Goal: Task Accomplishment & Management: Manage account settings

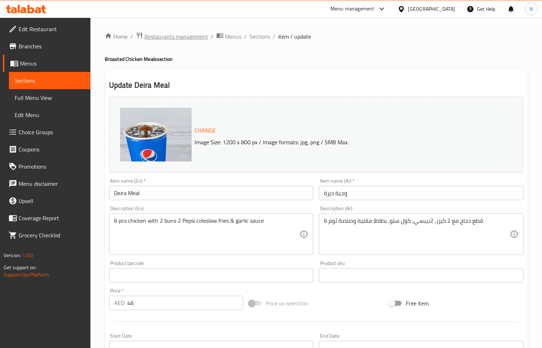
click at [178, 39] on span "Restaurants management" at bounding box center [176, 36] width 64 height 9
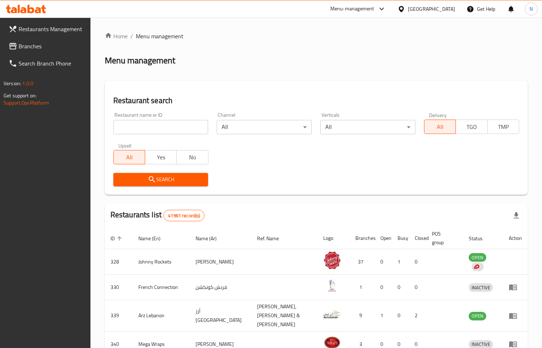
click at [42, 46] on span "Branches" at bounding box center [52, 46] width 66 height 9
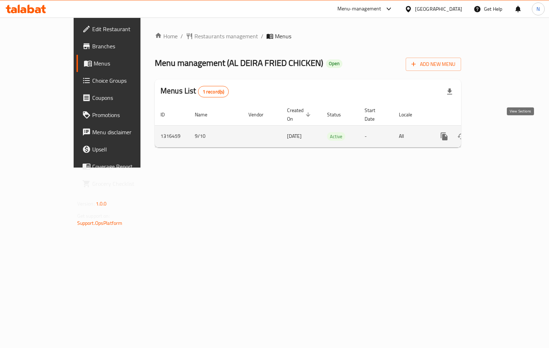
click at [500, 132] on icon "enhanced table" at bounding box center [496, 136] width 9 height 9
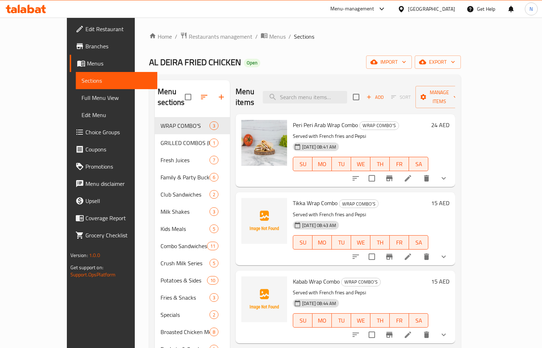
click at [85, 128] on span "Choice Groups" at bounding box center [118, 132] width 66 height 9
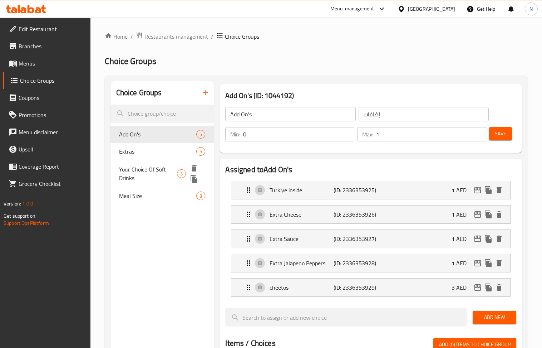
click at [159, 165] on span "Your Choice Of Soft Drinks" at bounding box center [148, 173] width 58 height 17
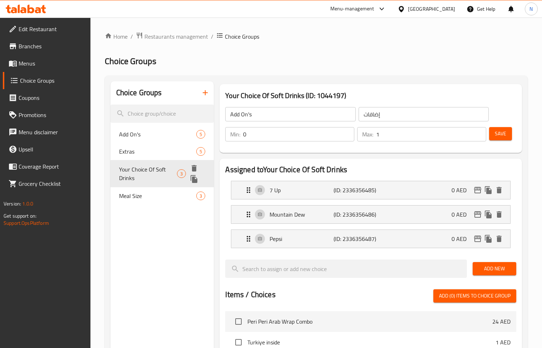
type input "Your Choice Of Soft Drinks"
type input "اختيارك من المشروبات الغازية"
type input "1"
click at [142, 196] on nav "Add On's 5 Extras 5 Your Choice Of Soft Drinks 3 Meal Size 3" at bounding box center [163, 160] width 104 height 74
click at [138, 187] on span "Meal Size" at bounding box center [147, 185] width 56 height 9
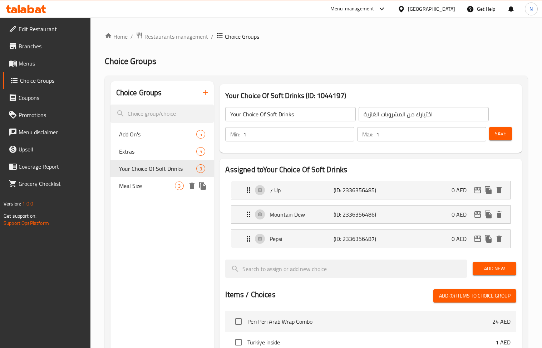
type input "Meal Size"
type input "حجم الوجبة"
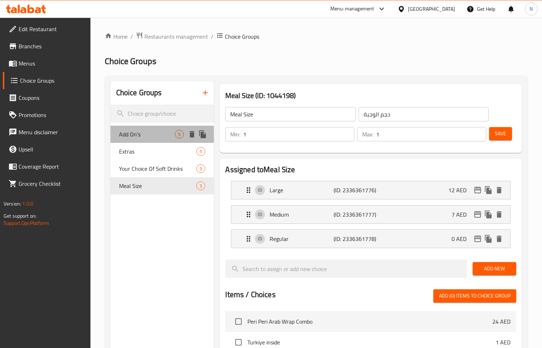
click at [136, 133] on span "Add On's" at bounding box center [147, 134] width 56 height 9
type input "Add On's"
type input "إضافات"
type input "0"
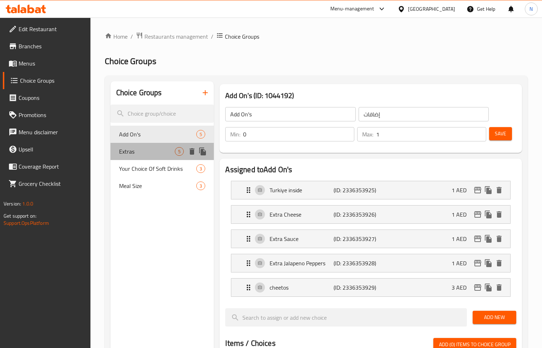
click at [144, 153] on span "Extras" at bounding box center [147, 151] width 56 height 9
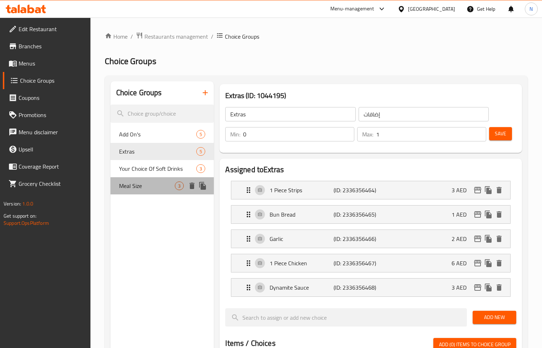
click at [151, 182] on span "Meal Size" at bounding box center [147, 185] width 56 height 9
type input "Meal Size"
type input "حجم الوجبة"
type input "1"
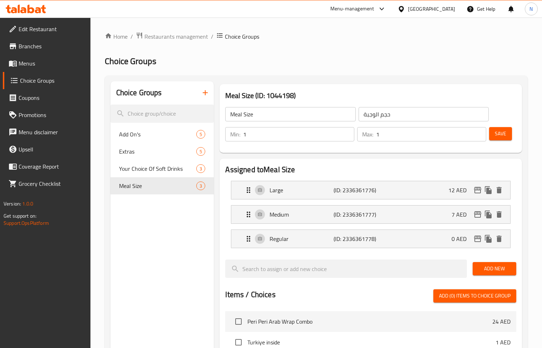
click at [432, 6] on div "[GEOGRAPHIC_DATA]" at bounding box center [431, 9] width 47 height 8
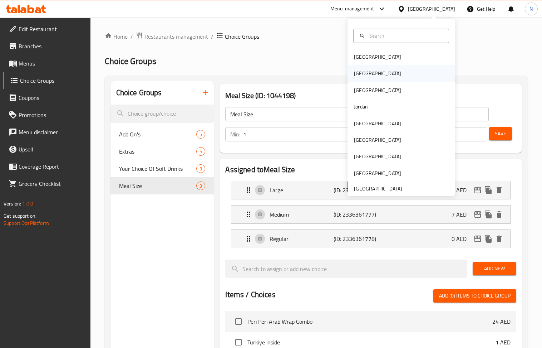
click at [361, 69] on div "Egypt" at bounding box center [377, 73] width 59 height 16
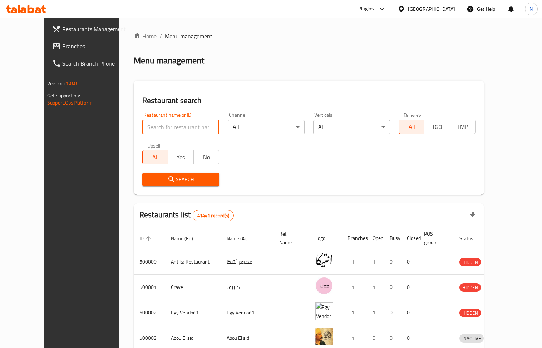
click at [185, 126] on input "search" at bounding box center [180, 127] width 77 height 14
paste input "510587"
type input "510587"
click at [148, 182] on span "Search" at bounding box center [180, 179] width 65 height 9
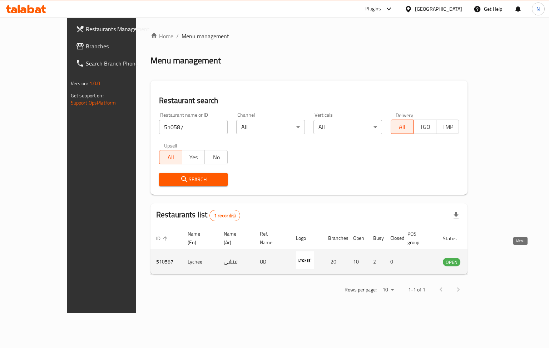
click at [489, 259] on icon "enhanced table" at bounding box center [485, 262] width 8 height 6
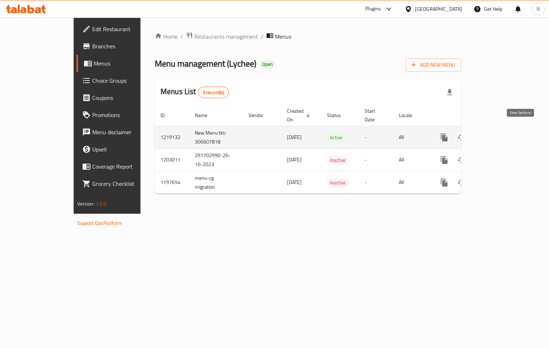
click at [499, 134] on icon "enhanced table" at bounding box center [496, 137] width 6 height 6
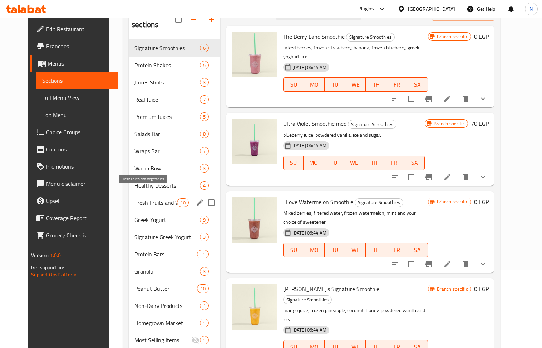
scroll to position [30, 0]
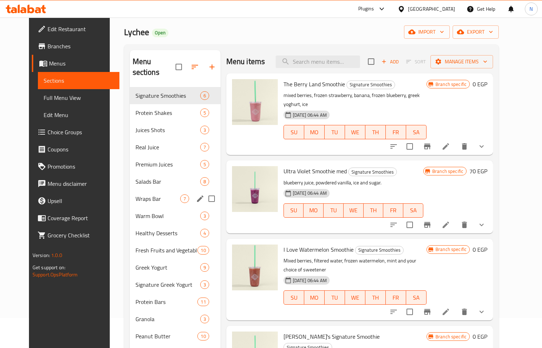
click at [148, 190] on div "Wraps Bar 7" at bounding box center [175, 198] width 91 height 17
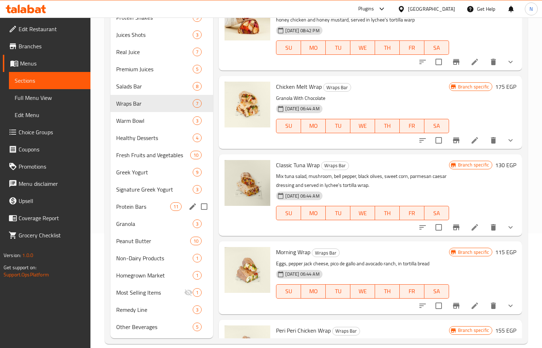
scroll to position [125, 0]
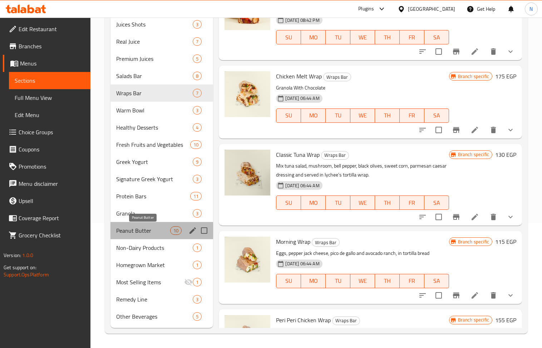
click at [156, 230] on span "Peanut Butter" at bounding box center [143, 230] width 54 height 9
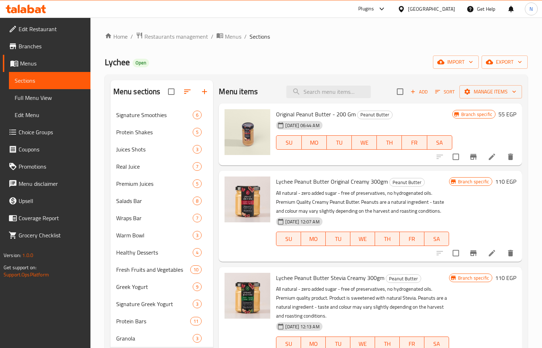
click at [417, 95] on span "Add" at bounding box center [418, 92] width 19 height 8
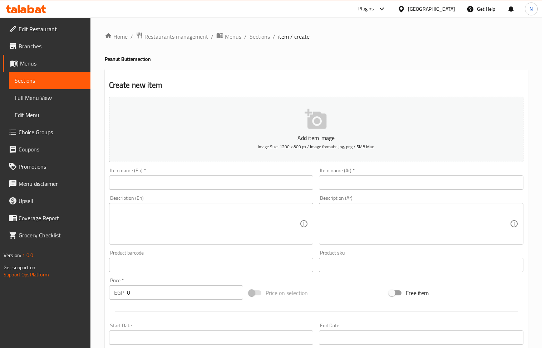
click at [202, 187] on input "text" at bounding box center [211, 182] width 205 height 14
paste input "Dark Chocolate Peanut Butter 300gms"
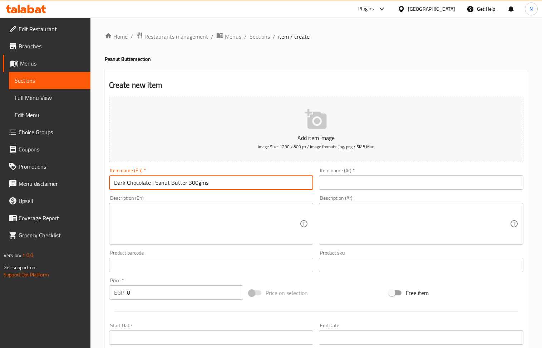
type input "Dark Chocolate Peanut Butter 300gms"
click at [161, 298] on input "0" at bounding box center [185, 292] width 117 height 14
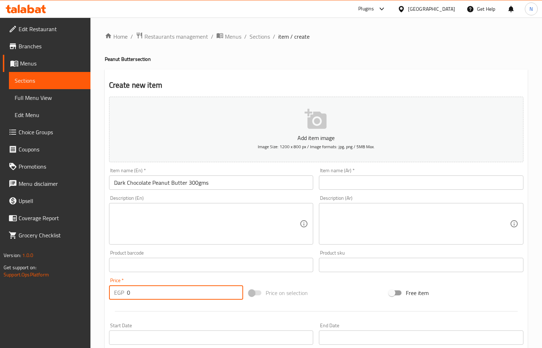
click at [161, 298] on input "0" at bounding box center [185, 292] width 117 height 14
paste input "185"
type input "185"
click at [219, 185] on input "Dark Chocolate Peanut Butter 300gms" at bounding box center [211, 182] width 205 height 14
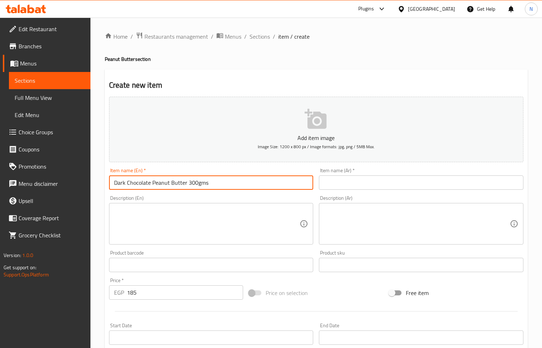
click at [219, 185] on input "Dark Chocolate Peanut Butter 300gms" at bounding box center [211, 182] width 205 height 14
drag, startPoint x: 219, startPoint y: 185, endPoint x: 192, endPoint y: 10, distance: 176.3
click at [219, 183] on input "Dark Chocolate Peanut Butter 300gms" at bounding box center [211, 182] width 205 height 14
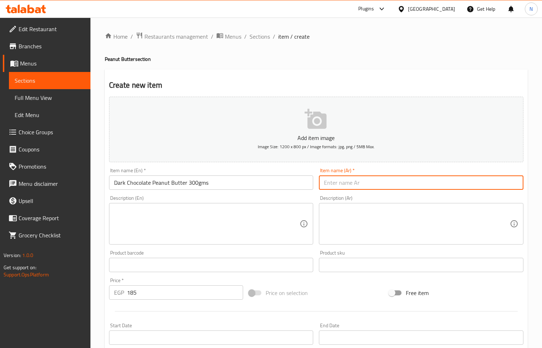
paste input "زبدة الفول السوداني بالشوكولاتة الداكنة 300 جرام"
type input "زبدة الفول السوداني بالشوكولاتة الداكنة 300 جرام"
click at [247, 208] on textarea at bounding box center [207, 224] width 186 height 34
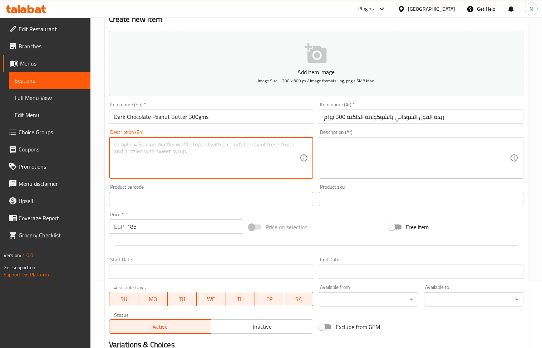
scroll to position [62, 0]
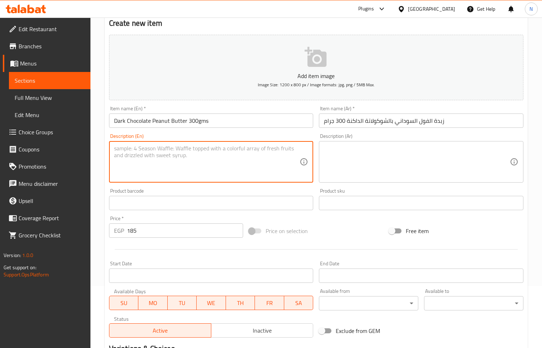
click at [168, 124] on input "Dark Chocolate Peanut Butter 300gms" at bounding box center [211, 120] width 205 height 14
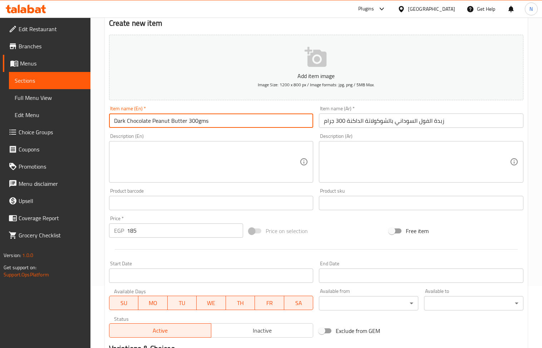
click at [168, 124] on input "Dark Chocolate Peanut Butter 300gms" at bounding box center [211, 120] width 205 height 14
paste input "Lychee Peanut Butter Dark Chocolate 300gm"
type input "Lychee Peanut Butter Dark Chocolate 300gm"
click at [378, 124] on input "زبدة الفول السوداني بالشوكولاتة الداكنة 300 جرام" at bounding box center [421, 120] width 205 height 14
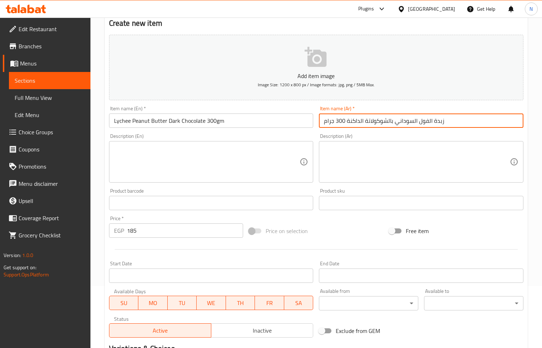
click at [378, 124] on input "زبدة الفول السوداني بالشوكولاتة الداكنة 300 جرام" at bounding box center [421, 120] width 205 height 14
paste input "ليتشي زبدة الفول السوداني شوكولاتة داكنة 300 غ"
type input "ليتشي زبدة الفول السوداني شوكولاتة داكنة 300 غرام"
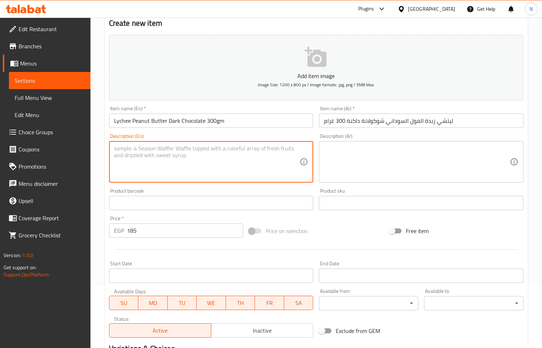
click at [144, 165] on textarea at bounding box center [207, 162] width 186 height 34
paste textarea "100% natural ingredients - zero added sugar - free of preservatives, no hydroge…"
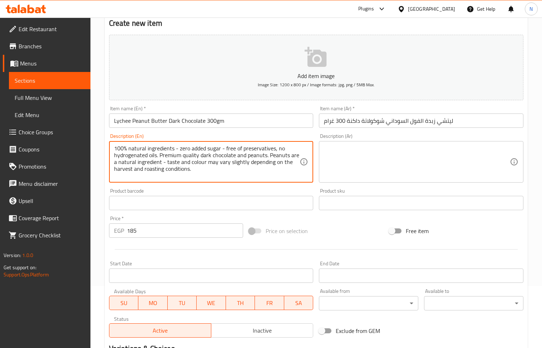
scroll to position [14, 0]
type textarea "100% natural ingredients - zero added sugar - free of preservatives, no hydroge…"
click at [345, 165] on textarea at bounding box center [417, 162] width 186 height 34
paste textarea "مكونات طبيعية 100%، خالي من السكر، المواد الحافظة والزيوت المهدرجة. شوكولاتة دا…"
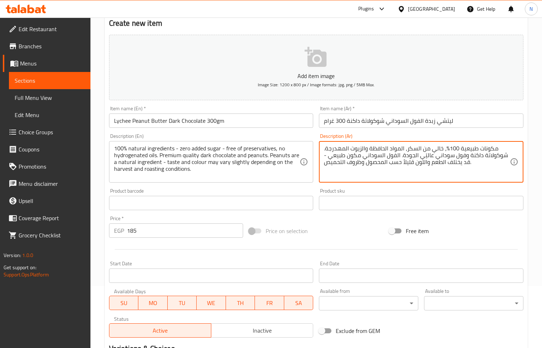
scroll to position [7, 0]
type textarea "مكونات طبيعية 100%، خالي من السكر، المواد الحافظة والزيوت المهدرجة. شوكولاتة دا…"
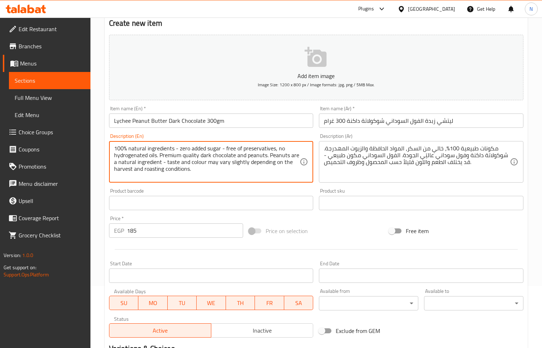
paste textarea "Calories Fat Protein Carbohydrate"
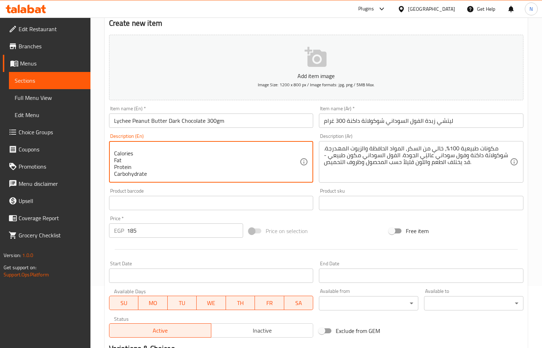
scroll to position [0, 0]
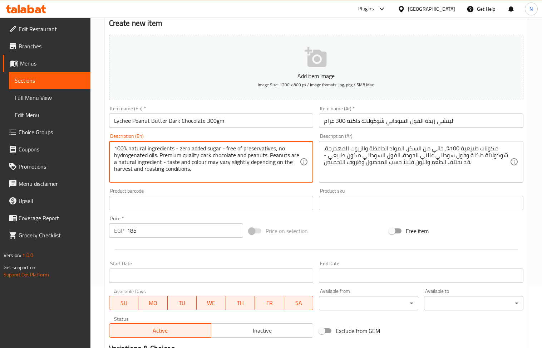
drag, startPoint x: 208, startPoint y: 161, endPoint x: 205, endPoint y: 162, distance: 3.7
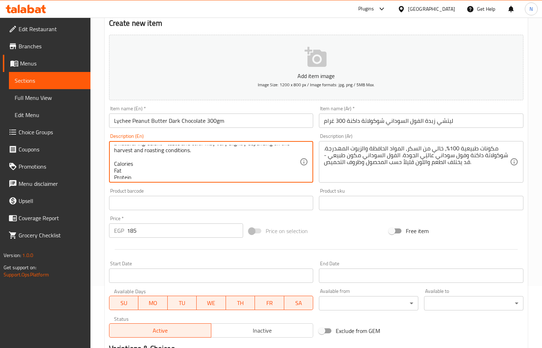
scroll to position [34, 0]
click at [151, 149] on textarea "100% natural ingredients - zero added sugar - free of preservatives, no hydroge…" at bounding box center [207, 162] width 186 height 34
paste textarea "542 44 21 29"
click at [118, 149] on textarea "100% natural ingredients - zero added sugar - free of preservatives, no hydroge…" at bounding box center [207, 162] width 186 height 34
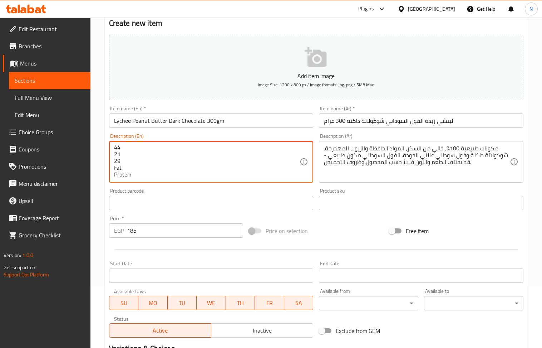
click at [118, 149] on textarea "100% natural ingredients - zero added sugar - free of preservatives, no hydroge…" at bounding box center [207, 162] width 186 height 34
click at [116, 147] on textarea "100% natural ingredients - zero added sugar - free of preservatives, no hydroge…" at bounding box center [207, 162] width 186 height 34
click at [125, 169] on textarea "100% natural ingredients - zero added sugar - free of preservatives, no hydroge…" at bounding box center [207, 162] width 186 height 34
click at [125, 166] on textarea "100% natural ingredients - zero added sugar - free of preservatives, no hydroge…" at bounding box center [207, 162] width 186 height 34
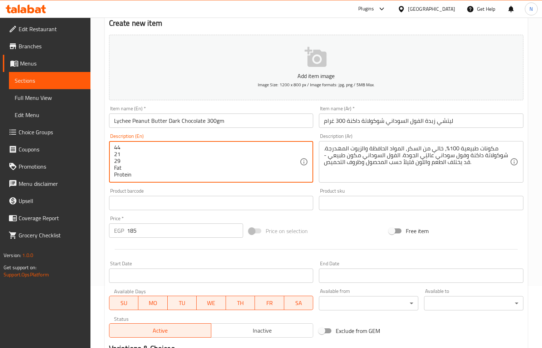
paste textarea "44"
click at [122, 166] on textarea "100% natural ingredients - zero added sugar - free of preservatives, no hydroge…" at bounding box center [207, 162] width 186 height 34
click at [115, 147] on textarea "100% natural ingredients - zero added sugar - free of preservatives, no hydroge…" at bounding box center [207, 162] width 186 height 34
click at [116, 147] on textarea "100% natural ingredients - zero added sugar - free of preservatives, no hydroge…" at bounding box center [207, 162] width 186 height 34
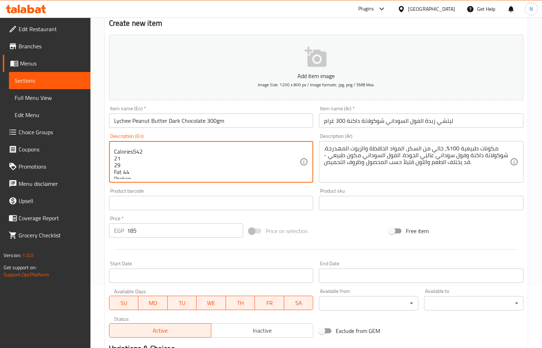
click at [116, 160] on textarea "100% natural ingredients - zero added sugar - free of preservatives, no hydroge…" at bounding box center [207, 162] width 186 height 34
click at [116, 157] on textarea "100% natural ingredients - zero added sugar - free of preservatives, no hydroge…" at bounding box center [207, 162] width 186 height 34
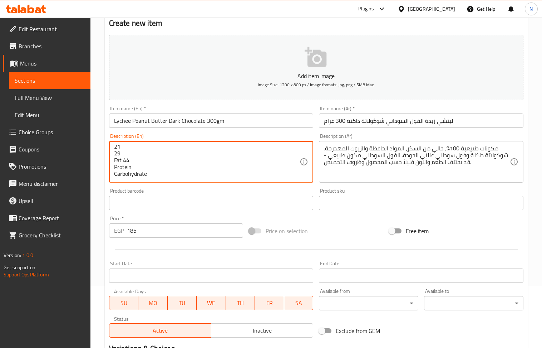
click at [143, 162] on textarea "100% natural ingredients - zero added sugar - free of preservatives, no hydroge…" at bounding box center [207, 162] width 186 height 34
paste textarea "21"
click at [132, 162] on textarea "100% natural ingredients - zero added sugar - free of preservatives, no hydroge…" at bounding box center [207, 162] width 186 height 34
click at [117, 147] on textarea "100% natural ingredients - zero added sugar - free of preservatives, no hydroge…" at bounding box center [207, 162] width 186 height 34
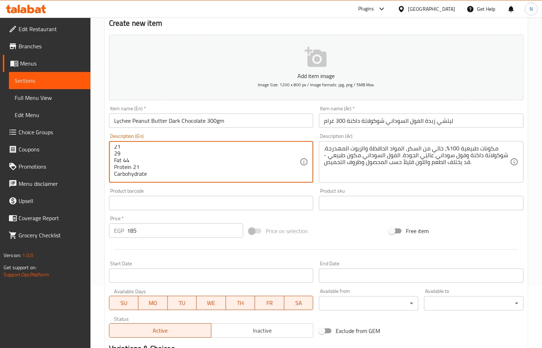
click at [153, 169] on textarea "100% natural ingredients - zero added sugar - free of preservatives, no hydroge…" at bounding box center [207, 162] width 186 height 34
paste textarea "29"
click at [117, 148] on textarea "100% natural ingredients - zero added sugar - free of preservatives, no hydroge…" at bounding box center [207, 162] width 186 height 34
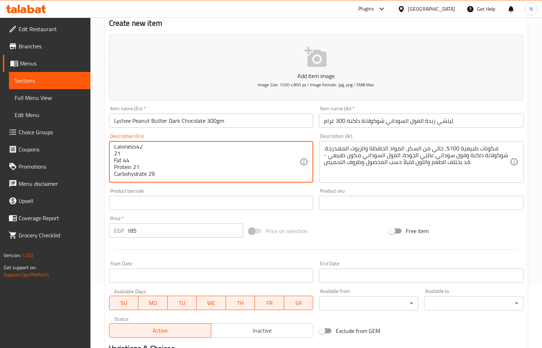
click at [120, 151] on textarea "100% natural ingredients - zero added sugar - free of preservatives, no hydroge…" at bounding box center [207, 162] width 186 height 34
click at [122, 146] on textarea "100% natural ingredients - zero added sugar - free of preservatives, no hydroge…" at bounding box center [207, 162] width 186 height 34
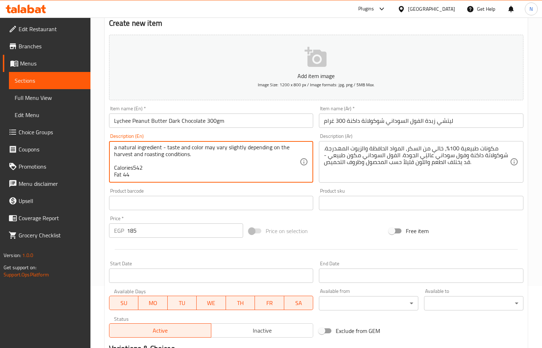
click at [124, 159] on textarea "100% natural ingredients - zero added sugar - free of preservatives, no hydroge…" at bounding box center [207, 162] width 186 height 34
type textarea "100% natural ingredients - zero added sugar - free of preservatives, no hydroge…"
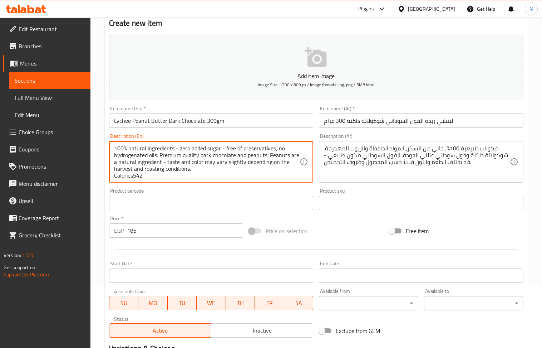
drag, startPoint x: 167, startPoint y: 172, endPoint x: 92, endPoint y: 126, distance: 87.6
click at [92, 126] on div "Home / Restaurants management / Menus / Sections / item / create Peanut Butter …" at bounding box center [316, 200] width 452 height 488
click at [170, 162] on textarea "100% natural ingredients - zero added sugar - free of preservatives, no hydroge…" at bounding box center [207, 162] width 186 height 34
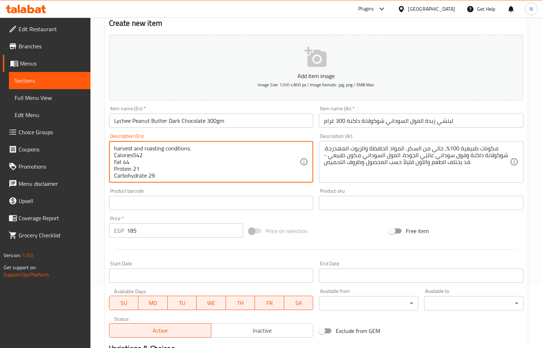
scroll to position [6, 0]
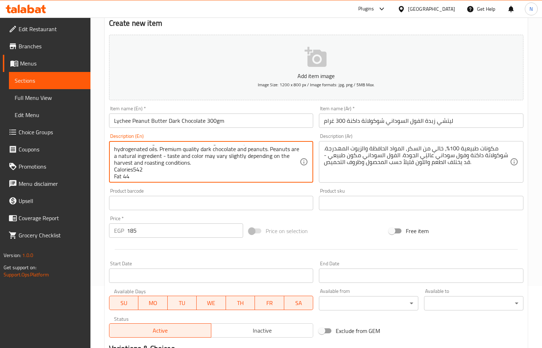
drag, startPoint x: 162, startPoint y: 168, endPoint x: 113, endPoint y: 167, distance: 49.0
click at [113, 167] on div "100% natural ingredients - zero added sugar - free of preservatives, no hydroge…" at bounding box center [211, 161] width 205 height 41
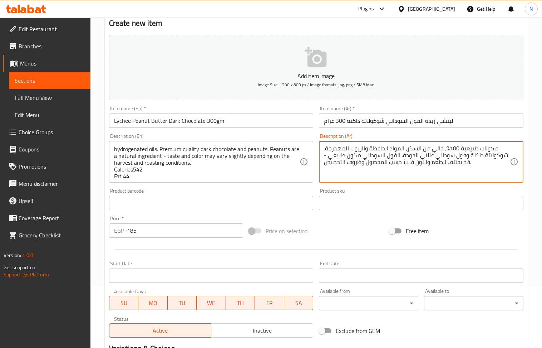
drag, startPoint x: 386, startPoint y: 158, endPoint x: 384, endPoint y: 166, distance: 8.5
click at [386, 159] on textarea "مكونات طبيعية 100%، خالي من السكر، المواد الحافظة والزيوت المهدرجة. شوكولاتة دا…" at bounding box center [417, 162] width 186 height 34
click at [349, 165] on textarea "مكونات طبيعية 100%، خالي من السكر، المواد الحافظة والزيوت المهدرجة. شوكولاتة دا…" at bounding box center [417, 162] width 186 height 34
paste textarea "السعرات الحرارية: ٥٤٢ الدهون: ٤٤ البروتين: ٢١ الكربوهيدرات: ٢٩"
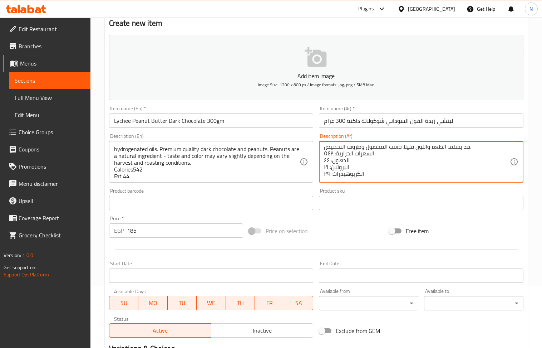
type textarea "مكونات طبيعية 100%، خالي من السكر، المواد الحافظة والزيوت المهدرجة. شوكولاتة دا…"
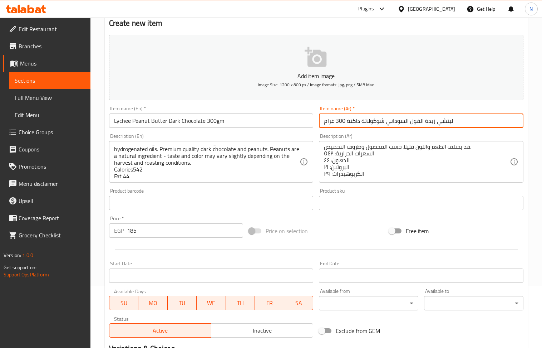
click at [332, 122] on input "ليتشي زبدة الفول السوداني شوكولاتة داكنة 300 غرام" at bounding box center [421, 120] width 205 height 14
type input "ليتشي زبدة الفول السوداني شوكولاتة داكنة 300 جرام"
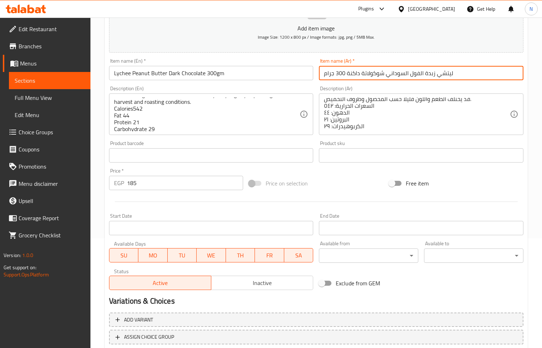
scroll to position [27, 0]
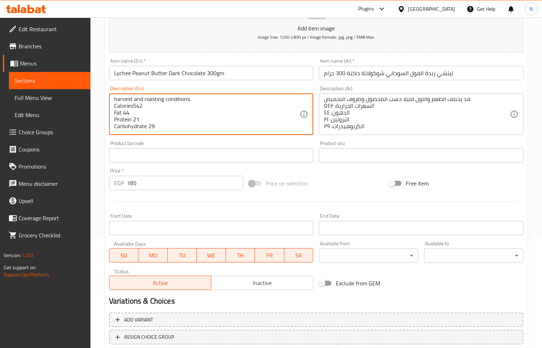
click at [139, 99] on textarea "100% natural ingredients - zero added sugar - free of preservatives, no hydroge…" at bounding box center [207, 114] width 186 height 34
click at [131, 102] on textarea "100% natural ingredients - zero added sugar - free of preservatives, no hydroge…" at bounding box center [207, 114] width 186 height 34
click at [133, 102] on textarea "100% natural ingredients - zero added sugar - free of preservatives, no hydroge…" at bounding box center [207, 114] width 186 height 34
click at [139, 104] on textarea "100% natural ingredients - zero added sugar - free of preservatives, no hydroge…" at bounding box center [207, 114] width 186 height 34
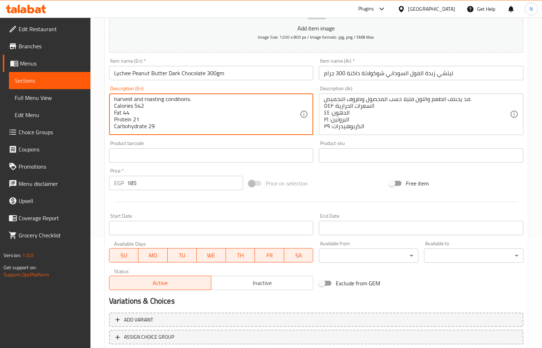
click at [139, 104] on textarea "100% natural ingredients - zero added sugar - free of preservatives, no hydroge…" at bounding box center [207, 114] width 186 height 34
type textarea "100% natural ingredients - zero added sugar - free of preservatives, no hydroge…"
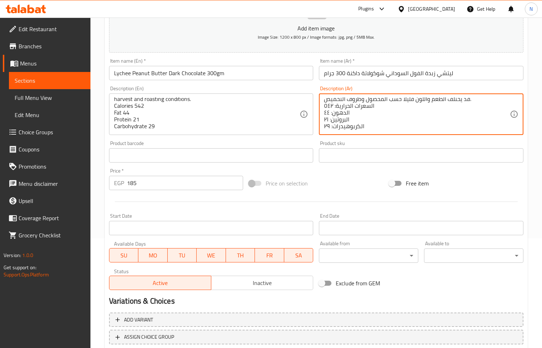
click at [330, 104] on textarea "مكونات طبيعية 100%، خالي من السكر، المواد الحافظة والزيوت المهدرجة. شوكولاتة دا…" at bounding box center [417, 114] width 186 height 34
paste textarea "542"
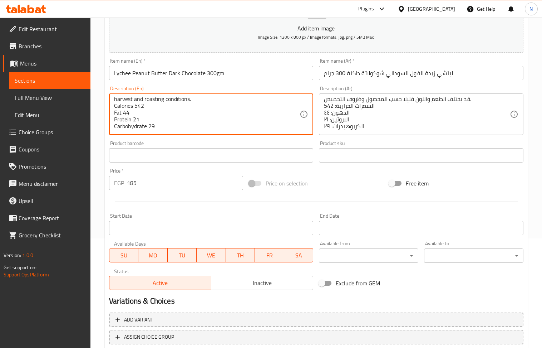
click at [125, 111] on textarea "100% natural ingredients - zero added sugar - free of preservatives, no hydroge…" at bounding box center [207, 114] width 186 height 34
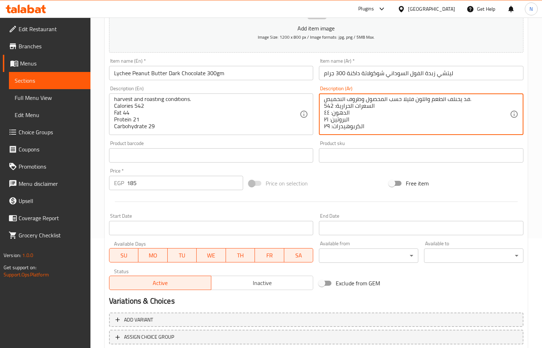
click at [326, 112] on textarea "مكونات طبيعية 100%، خالي من السكر، المواد الحافظة والزيوت المهدرجة. شوكولاتة دا…" at bounding box center [417, 114] width 186 height 34
paste textarea "44"
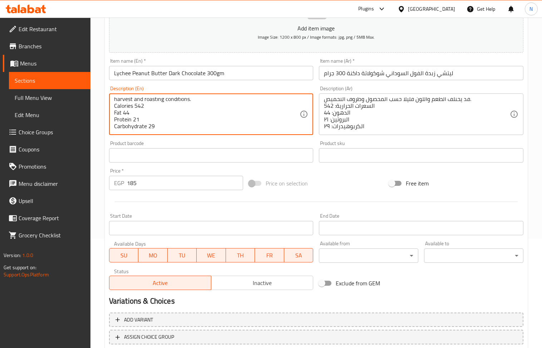
click at [136, 114] on textarea "100% natural ingredients - zero added sugar - free of preservatives, no hydroge…" at bounding box center [207, 114] width 186 height 34
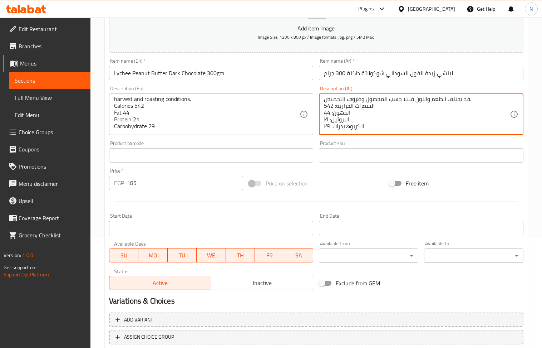
click at [326, 119] on textarea "مكونات طبيعية 100%، خالي من السكر، المواد الحافظة والزيوت المهدرجة. شوكولاتة دا…" at bounding box center [417, 114] width 186 height 34
paste textarea "21"
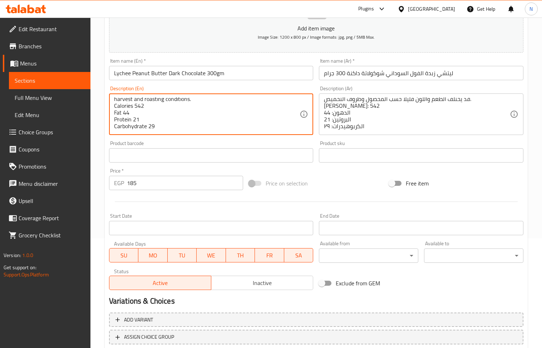
click at [150, 122] on textarea "100% natural ingredients - zero added sugar - free of preservatives, no hydroge…" at bounding box center [207, 114] width 186 height 34
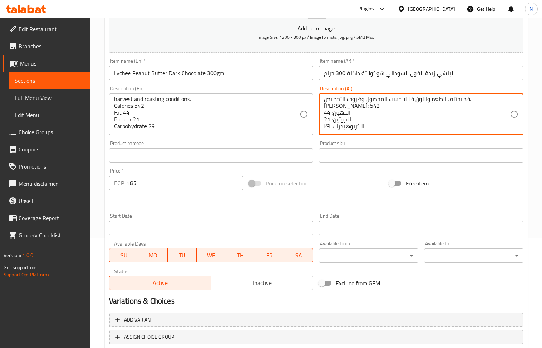
click at [326, 125] on textarea "مكونات طبيعية 100%، خالي من السكر، المواد الحافظة والزيوت المهدرجة. شوكولاتة دا…" at bounding box center [417, 114] width 186 height 34
paste textarea "29"
type textarea "مكونات طبيعية 100%، خالي من السكر، المواد الحافظة والزيوت المهدرجة. شوكولاتة دا…"
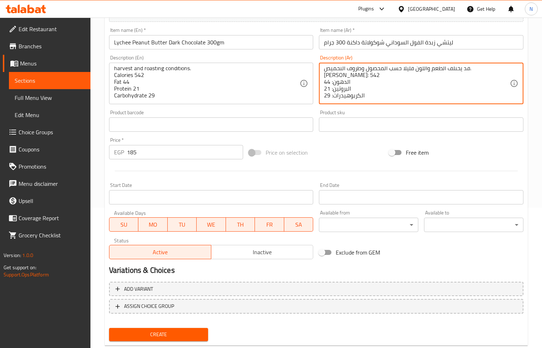
scroll to position [157, 0]
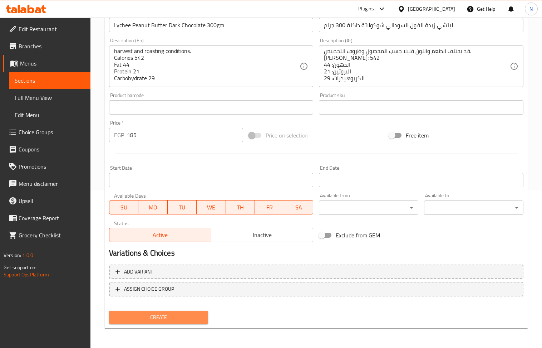
click at [157, 315] on span "Create" at bounding box center [159, 317] width 88 height 9
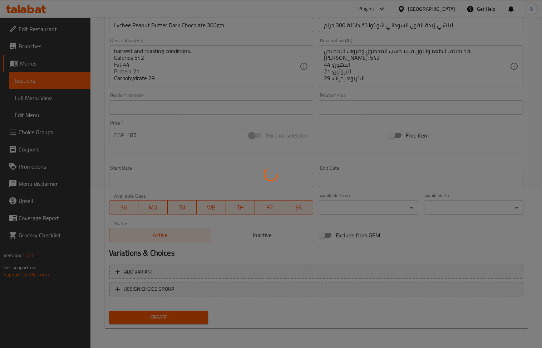
type input "0"
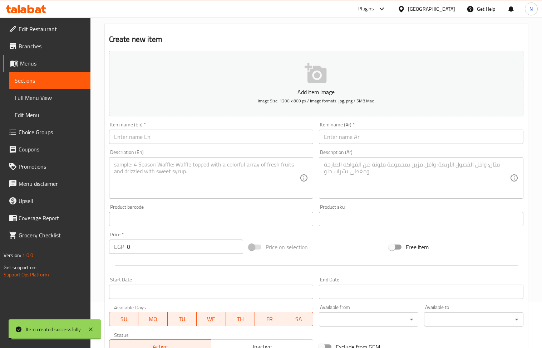
scroll to position [0, 0]
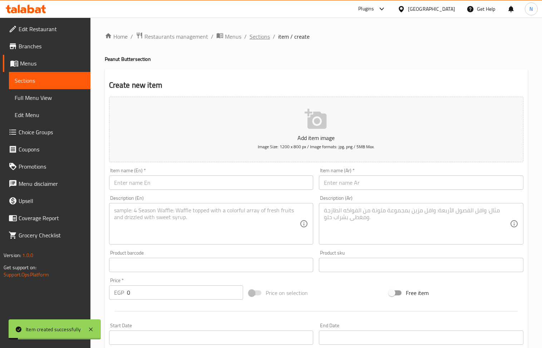
click at [263, 39] on span "Sections" at bounding box center [260, 36] width 20 height 9
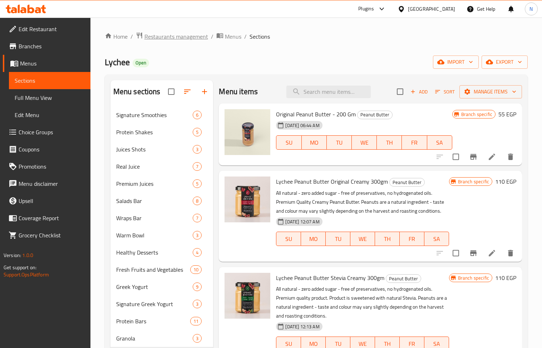
click at [188, 36] on span "Restaurants management" at bounding box center [176, 36] width 64 height 9
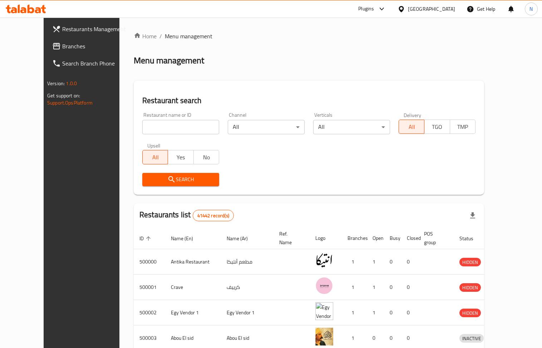
click at [163, 127] on input "search" at bounding box center [180, 127] width 77 height 14
paste input "645906"
type input "645906"
click at [148, 183] on span "Search" at bounding box center [180, 179] width 65 height 9
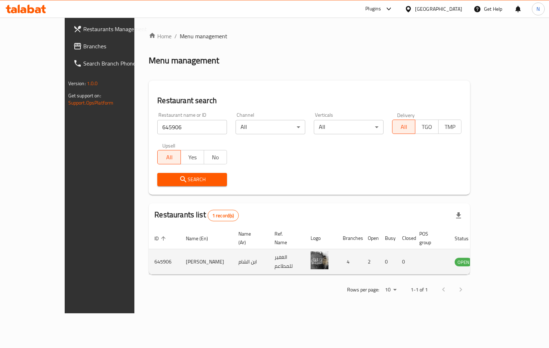
click at [501, 257] on icon "enhanced table" at bounding box center [496, 261] width 9 height 9
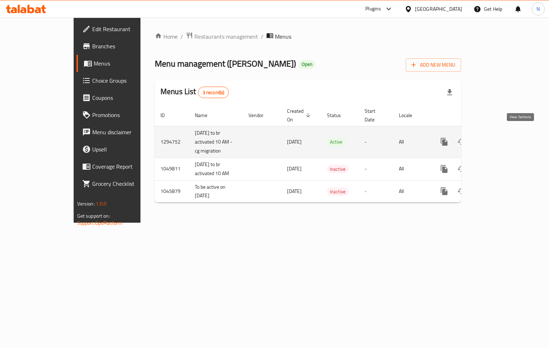
click at [500, 137] on icon "enhanced table" at bounding box center [496, 141] width 9 height 9
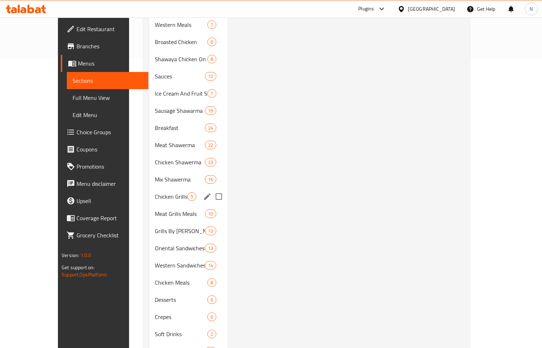
scroll to position [284, 0]
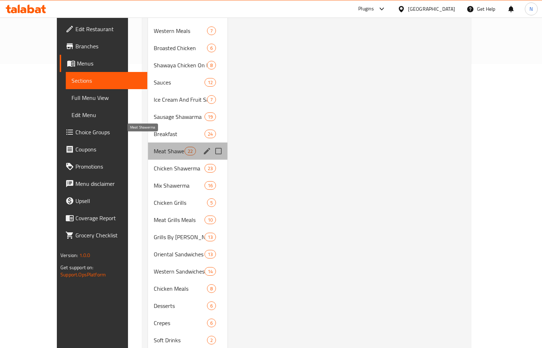
click at [154, 147] on span "Meat Shawerma" at bounding box center [169, 151] width 30 height 9
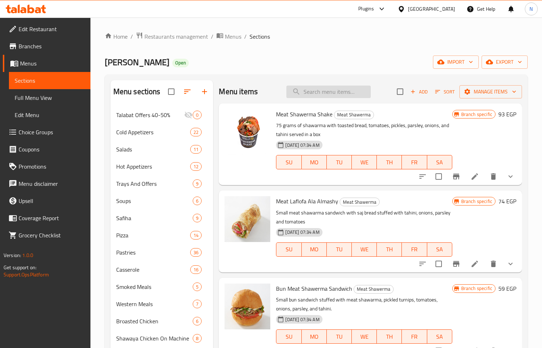
click at [339, 93] on input "search" at bounding box center [328, 91] width 84 height 13
paste input "لفلوفه عالماشي لحمه مصري"
type input "لفلوفه عالماشي لحمه مصري"
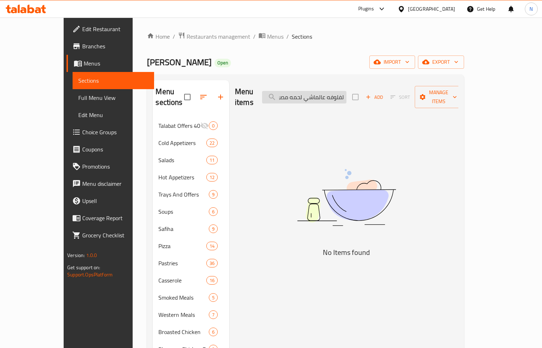
click at [347, 96] on input "لفلوفه عالماشي لحمه مصري" at bounding box center [304, 97] width 84 height 13
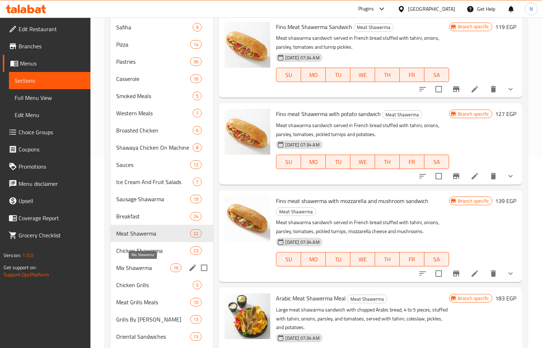
scroll to position [238, 0]
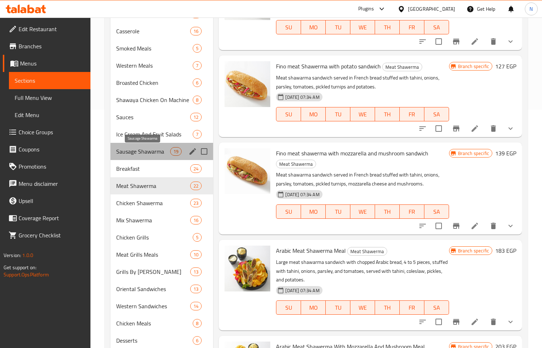
click at [148, 152] on span "Sausage Shawarma" at bounding box center [143, 151] width 54 height 9
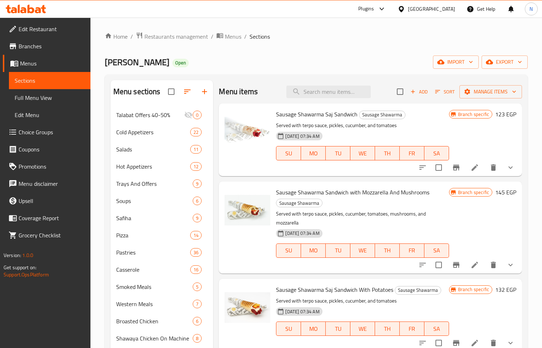
click at [199, 90] on button "button" at bounding box center [204, 91] width 17 height 17
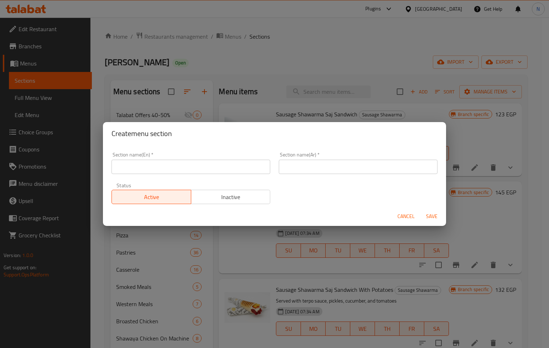
drag, startPoint x: 319, startPoint y: 169, endPoint x: 244, endPoint y: 53, distance: 137.8
click at [315, 166] on input "text" at bounding box center [358, 166] width 159 height 14
paste input "قسم شاورما لحم مصري"
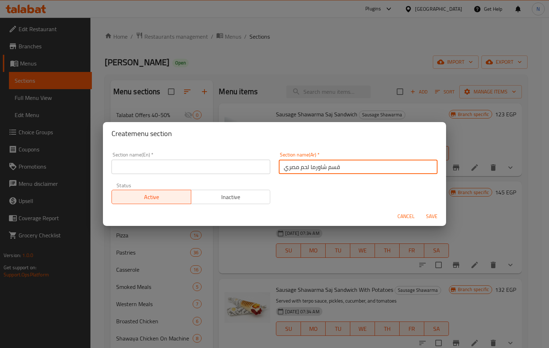
type input "قسم شاورما لحم مصري"
click at [290, 161] on input "قسم شاورما لحم مصري" at bounding box center [358, 166] width 159 height 14
drag, startPoint x: 290, startPoint y: 161, endPoint x: 268, endPoint y: 112, distance: 53.6
click at [291, 161] on input "قسم شاورما لحم مصري" at bounding box center [358, 166] width 159 height 14
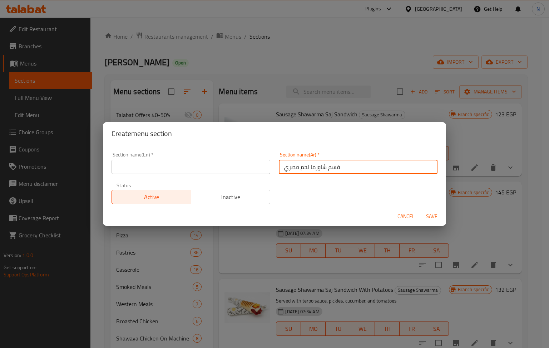
click at [189, 162] on input "text" at bounding box center [191, 166] width 159 height 14
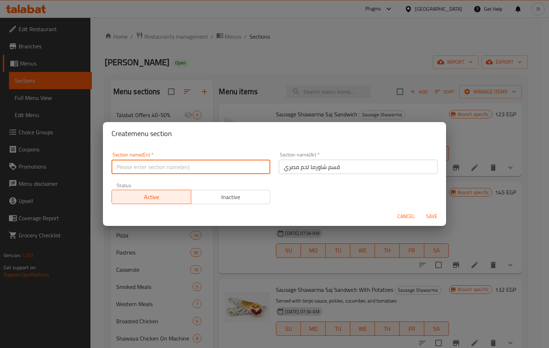
paste input "Egyptian meat shawarma section"
type input "Egyptian meat shawarma section"
click at [434, 215] on span "Save" at bounding box center [431, 216] width 17 height 9
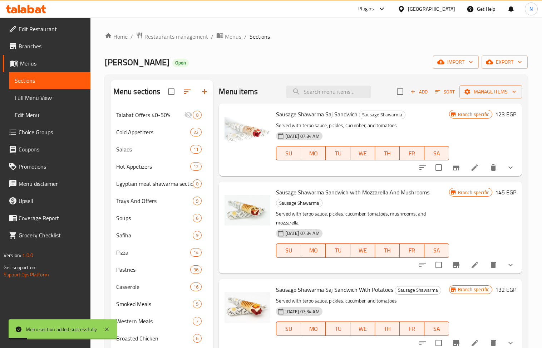
click at [200, 94] on icon "button" at bounding box center [204, 91] width 9 height 9
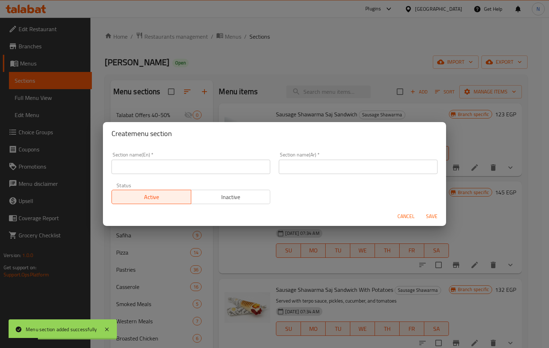
drag, startPoint x: 344, startPoint y: 168, endPoint x: 338, endPoint y: 163, distance: 7.6
click at [344, 168] on input "text" at bounding box center [358, 166] width 159 height 14
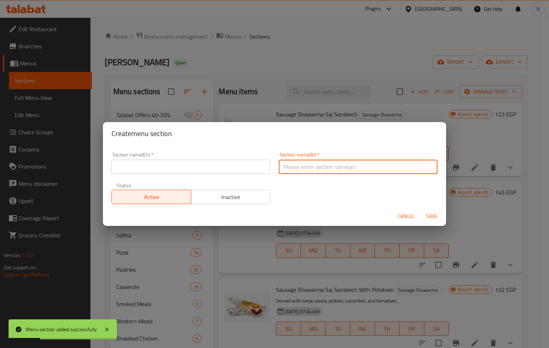
paste input "قسم شاورما سجق مصري"
type input "قسم شاورما سجق مصري"
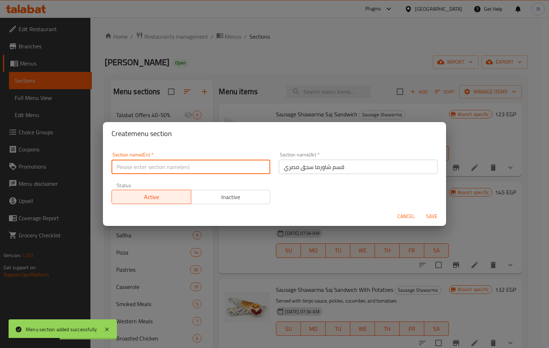
click at [171, 162] on input "text" at bounding box center [191, 166] width 159 height 14
paste input "Egyptian sausage shawarma section"
type input "Egyptian sausage shawarma section"
click at [427, 215] on span "Save" at bounding box center [431, 216] width 17 height 9
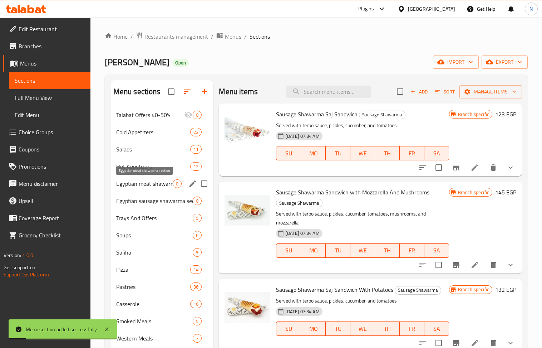
click at [159, 185] on span "Egyptian meat shawarma section" at bounding box center [144, 183] width 57 height 9
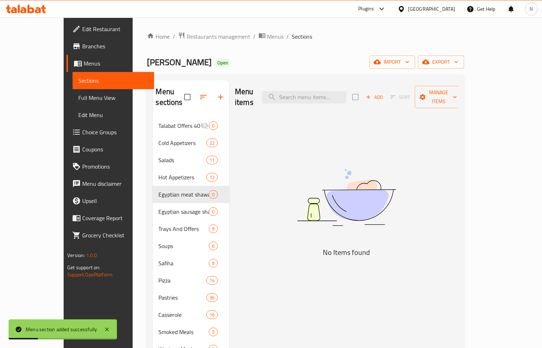
click at [384, 93] on span "Add" at bounding box center [374, 97] width 19 height 8
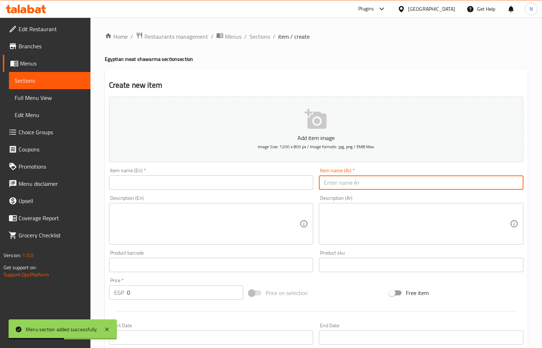
click at [360, 187] on input "text" at bounding box center [421, 182] width 205 height 14
paste input "لفلوفه عالماشي لحمه مصري"
type input "لفلوفه عالماشي لحمه مصري"
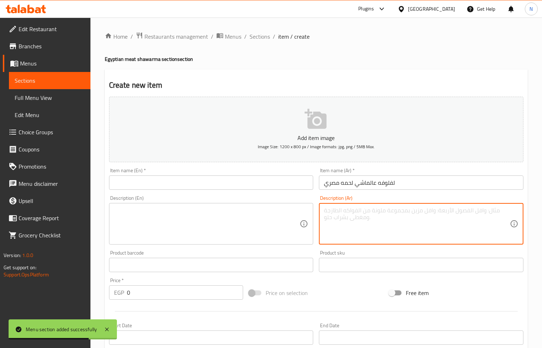
drag, startPoint x: 396, startPoint y: 220, endPoint x: 144, endPoint y: 80, distance: 287.5
click at [395, 220] on textarea at bounding box center [417, 224] width 186 height 34
paste textarea "تقدم مع طحينه وسلطه مشويه"
type textarea "تقدم مع طحينه وسلطه مشويه"
click at [162, 289] on input "0" at bounding box center [185, 292] width 117 height 14
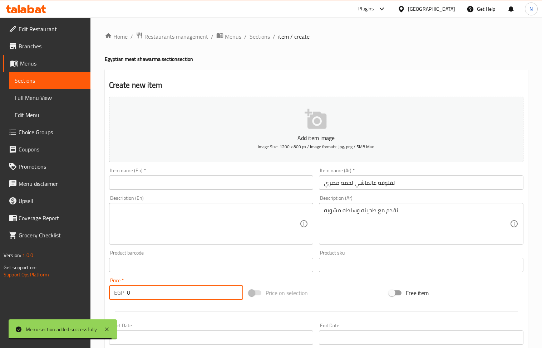
click at [162, 289] on input "0" at bounding box center [185, 292] width 117 height 14
paste input "114"
type input "114"
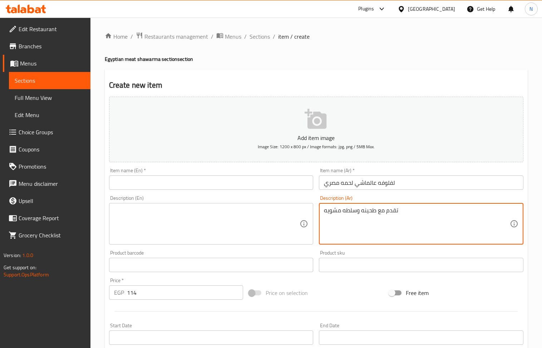
click at [388, 224] on textarea "تقدم مع طحينه وسلطه مشويه" at bounding box center [417, 224] width 186 height 34
click at [227, 221] on textarea at bounding box center [207, 224] width 186 height 34
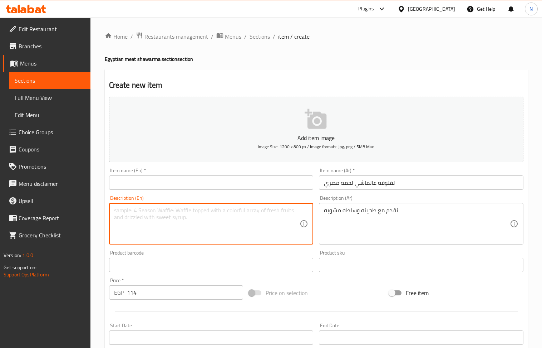
paste textarea "Served with tahini and grilled salad"
type textarea "Served with tahini and grilled salad"
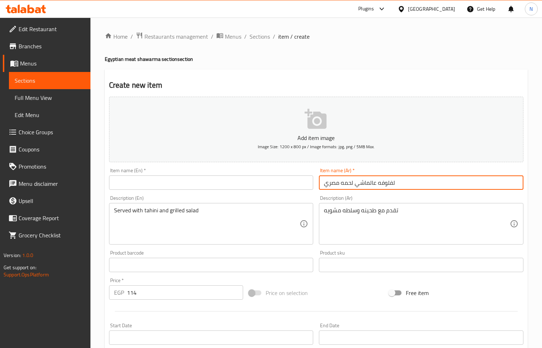
click at [385, 183] on input "لفلوفه عالماشي لحمه مصري" at bounding box center [421, 182] width 205 height 14
click at [236, 187] on input "text" at bounding box center [211, 182] width 205 height 14
paste input "Egyptian meat falafel"
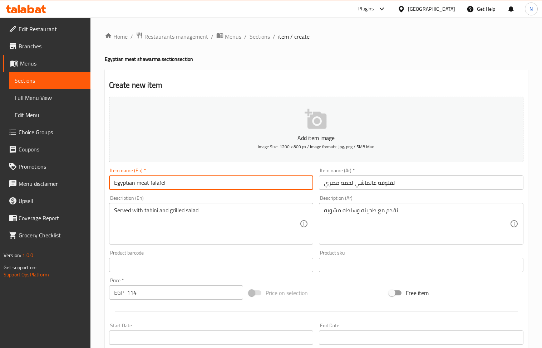
click at [162, 183] on input "Egyptian meat falafel" at bounding box center [211, 182] width 205 height 14
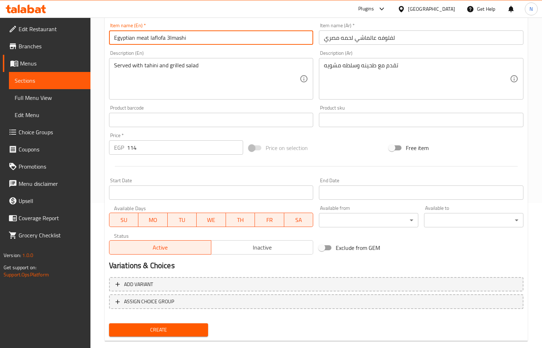
scroll to position [157, 0]
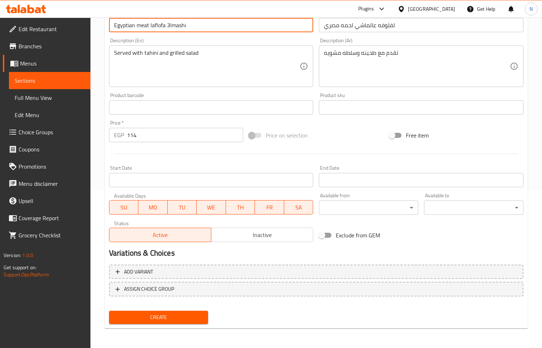
type input "Egyptian meat laflofa 3lmashi"
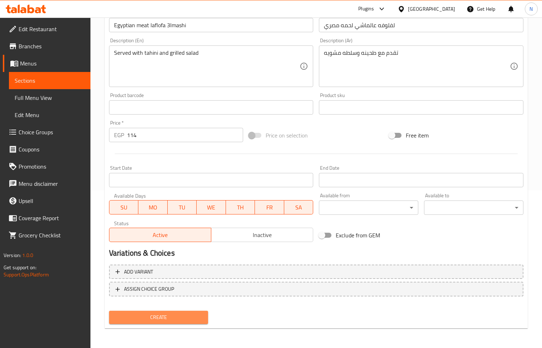
click at [179, 315] on span "Create" at bounding box center [159, 317] width 88 height 9
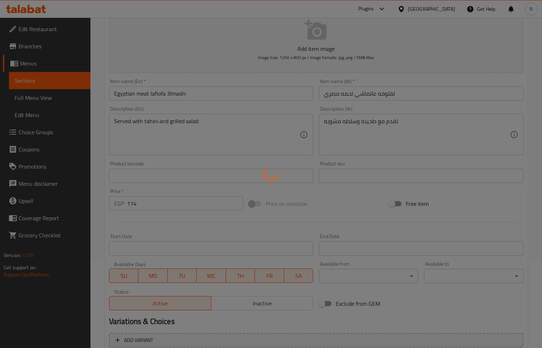
scroll to position [0, 0]
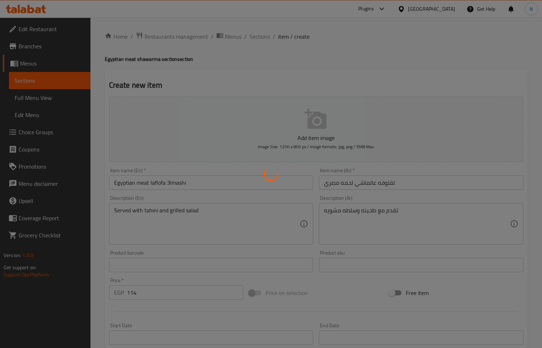
type input "0"
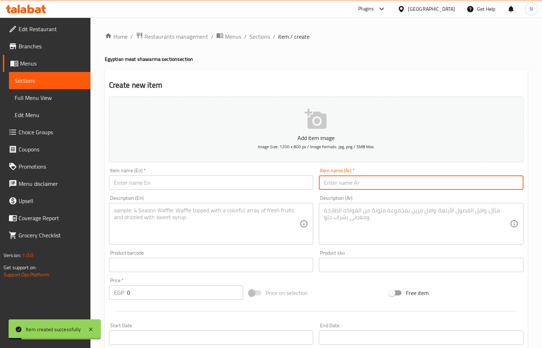
drag, startPoint x: 338, startPoint y: 185, endPoint x: 201, endPoint y: 37, distance: 200.9
click at [338, 185] on input "text" at bounding box center [421, 182] width 205 height 14
paste input "ساندوتش شاورما لحمه كيزر مصري"
type input "ساندوتش شاورما لحمه كيزر مصري"
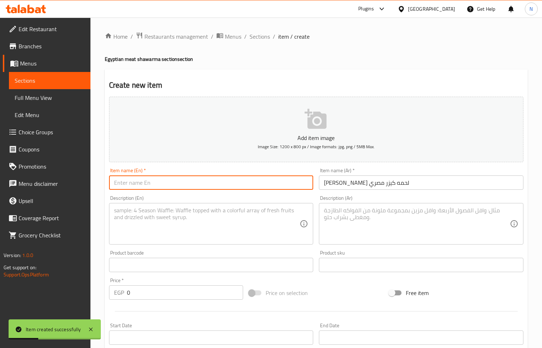
click at [172, 187] on input "text" at bounding box center [211, 182] width 205 height 14
paste input "Egyptian Kaiser Meat Shawarma Sandwich"
type input "Egyptian Kaiser Meat Shawarma Sandwich"
click at [384, 204] on div "Description (Ar)" at bounding box center [421, 223] width 205 height 41
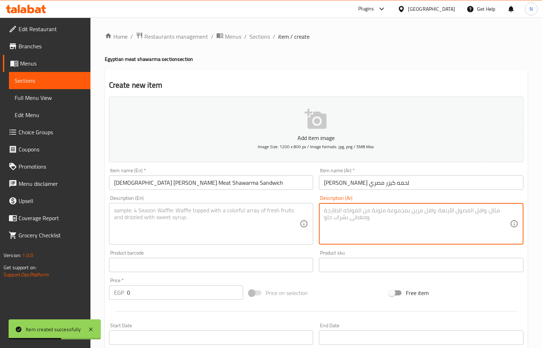
drag, startPoint x: 377, startPoint y: 216, endPoint x: 219, endPoint y: 16, distance: 255.1
click at [371, 213] on textarea at bounding box center [417, 224] width 186 height 34
paste textarea "تقدم مع سلطه مشويه وطحينه"
type textarea "تقدم مع سلطه مشويه وطحينه"
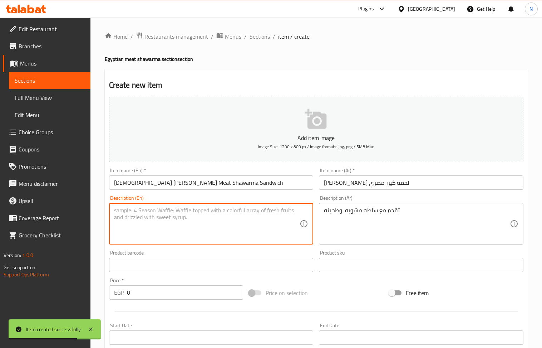
click at [178, 215] on textarea at bounding box center [207, 224] width 186 height 34
paste textarea "Served with grilled salad and tahini"
type textarea "Served with grilled salad and tahini"
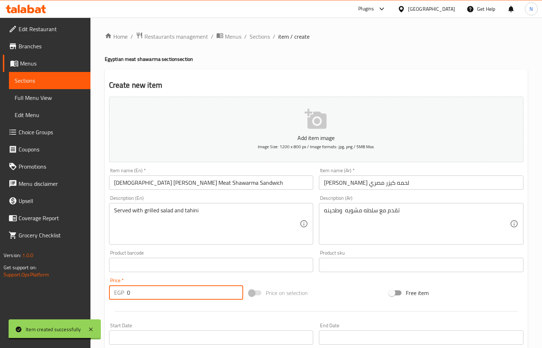
click at [175, 286] on input "0" at bounding box center [185, 292] width 117 height 14
paste input "9"
type input "90"
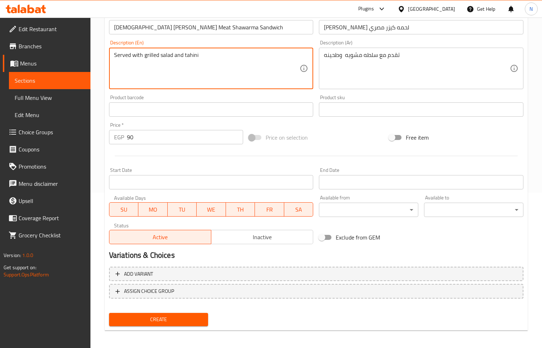
scroll to position [157, 0]
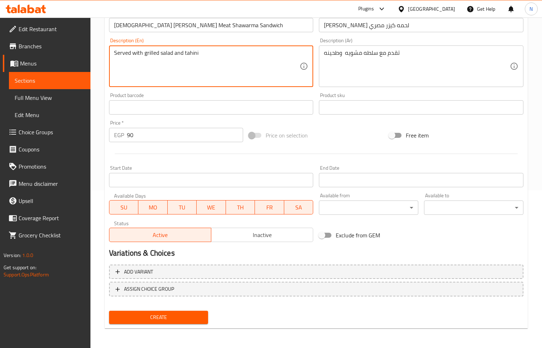
click at [169, 322] on button "Create" at bounding box center [158, 316] width 99 height 13
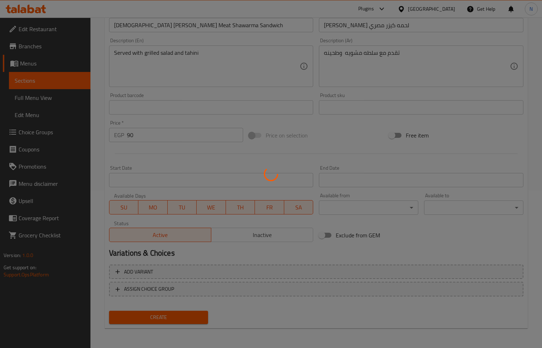
type input "0"
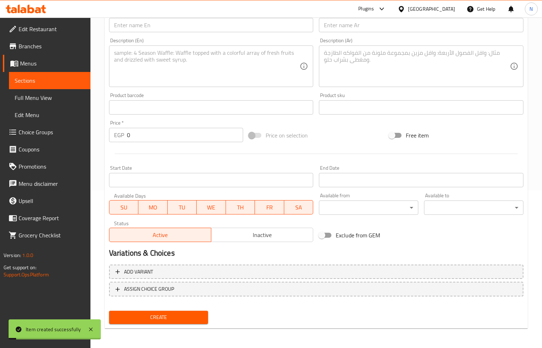
scroll to position [14, 0]
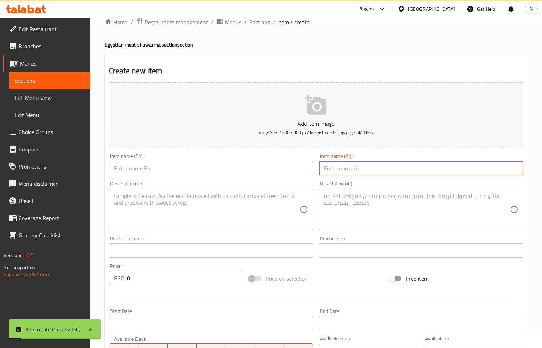
drag, startPoint x: 384, startPoint y: 172, endPoint x: 75, endPoint y: 63, distance: 327.5
click at [382, 172] on input "text" at bounding box center [421, 168] width 205 height 14
paste input "ساندوتش شاورما لحم مصري"
type input "ساندوتش شاورما لحم مصري"
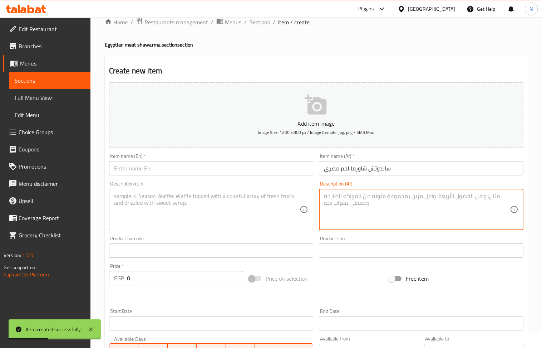
click at [429, 209] on textarea at bounding box center [417, 209] width 186 height 34
paste textarea "تقدم مع سلطه مشويه وطحينه"
type textarea "تقدم مع سلطه مشويه وطحينه"
click at [162, 283] on input "0" at bounding box center [185, 278] width 117 height 14
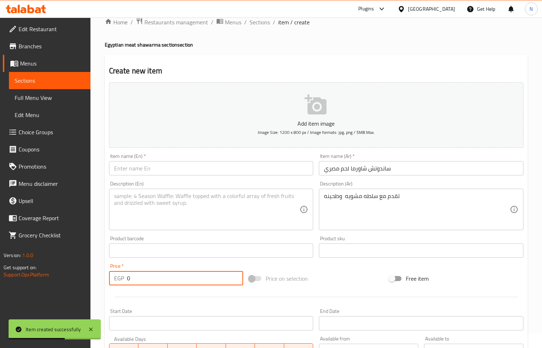
click at [162, 282] on input "0" at bounding box center [185, 278] width 117 height 14
drag, startPoint x: 162, startPoint y: 282, endPoint x: 195, endPoint y: 212, distance: 77.8
click at [162, 281] on input "0" at bounding box center [185, 278] width 117 height 14
paste input "15"
type input "150"
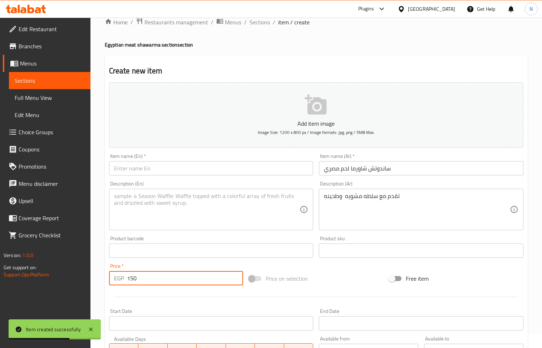
click at [195, 211] on textarea at bounding box center [207, 209] width 186 height 34
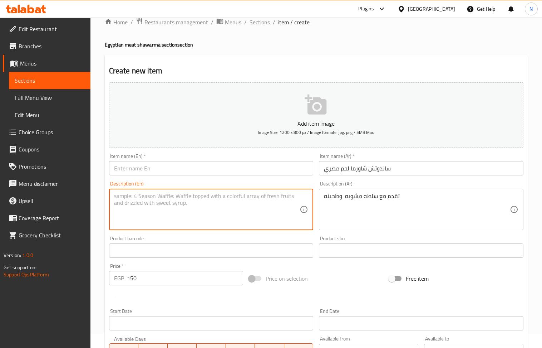
click at [366, 175] on input "ساندوتش شاورما لحم مصري" at bounding box center [421, 168] width 205 height 14
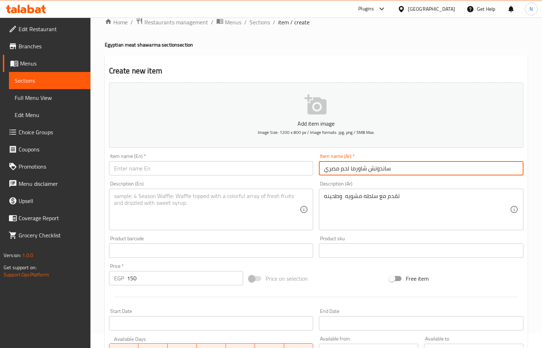
click at [366, 175] on input "ساندوتش شاورما لحم مصري" at bounding box center [421, 168] width 205 height 14
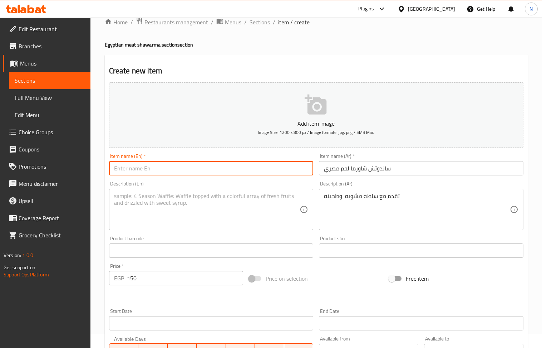
click at [215, 171] on input "text" at bounding box center [211, 168] width 205 height 14
paste input "Egyptian meat shawarma sandwich"
type input "Egyptian meat shawarma sandwich"
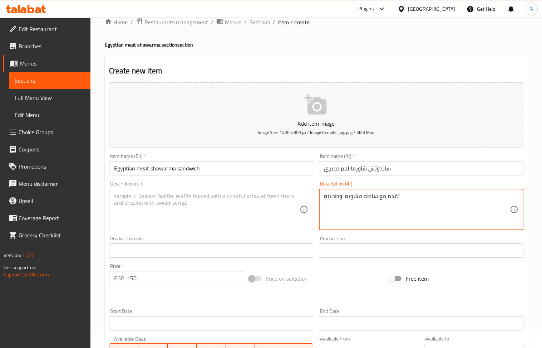
click at [390, 195] on textarea "تقدم مع سلطه مشويه وطحينه" at bounding box center [417, 209] width 186 height 34
drag, startPoint x: 390, startPoint y: 195, endPoint x: 384, endPoint y: 192, distance: 6.4
click at [388, 195] on textarea "تقدم مع سلطه مشويه وطحينه" at bounding box center [417, 209] width 186 height 34
drag, startPoint x: 172, startPoint y: 213, endPoint x: 96, endPoint y: 31, distance: 198.0
click at [171, 214] on textarea at bounding box center [207, 209] width 186 height 34
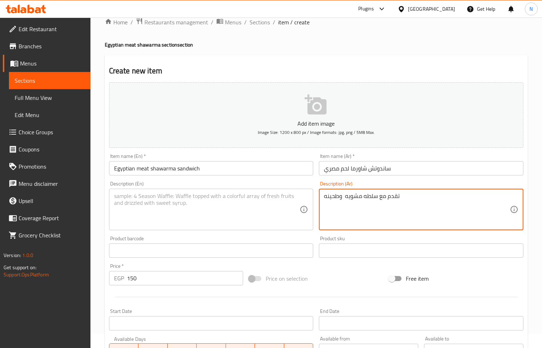
paste textarea "Served with grilled salad and tahini"
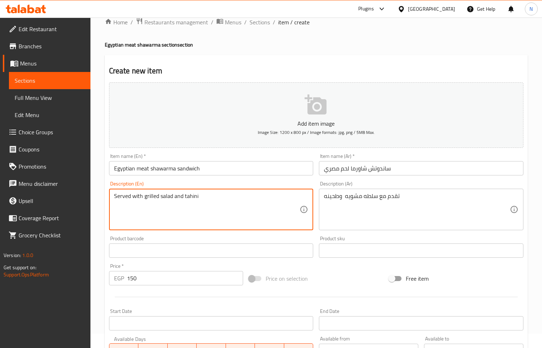
type textarea "Served with grilled salad and tahini"
click at [168, 283] on input "150" at bounding box center [185, 278] width 117 height 14
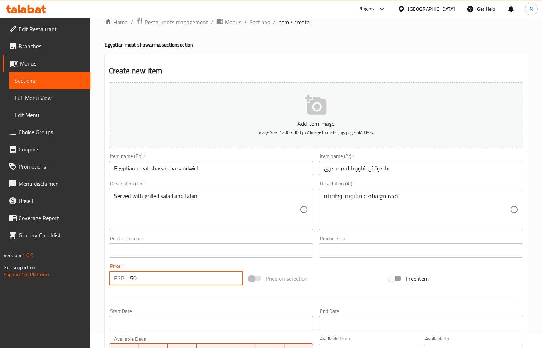
scroll to position [157, 0]
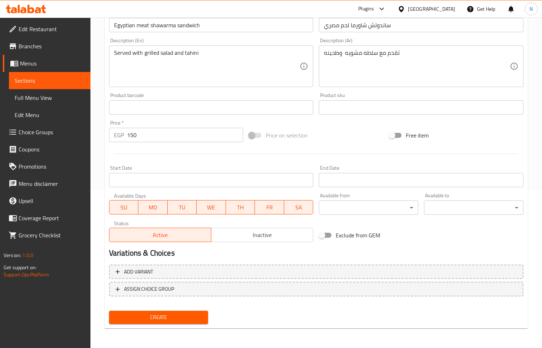
click at [166, 324] on div "Create" at bounding box center [158, 317] width 105 height 19
click at [170, 308] on div "Add item image Image Size: 1200 x 800 px / Image formats: jpg, png / 5MB Max. I…" at bounding box center [316, 131] width 420 height 390
click at [170, 313] on span "Create" at bounding box center [159, 317] width 88 height 9
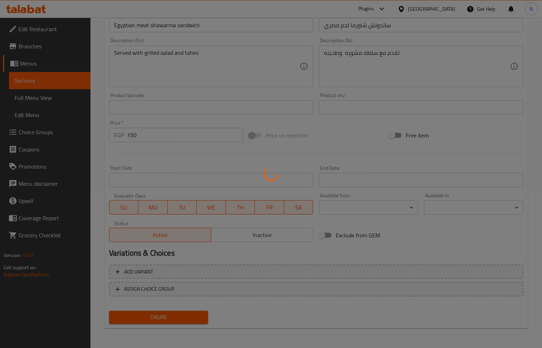
type input "0"
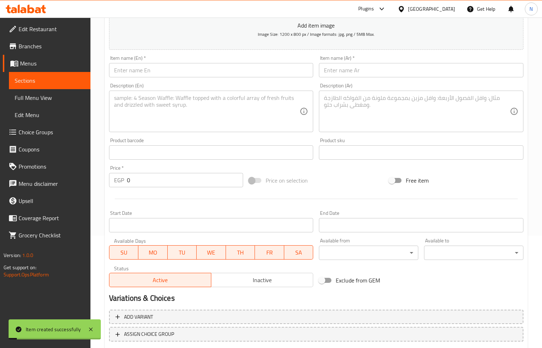
scroll to position [62, 0]
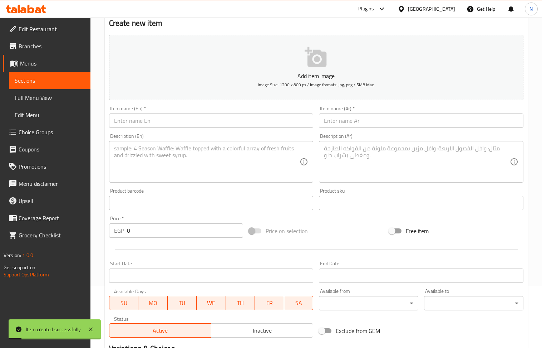
drag, startPoint x: 342, startPoint y: 120, endPoint x: 237, endPoint y: 75, distance: 114.9
click at [342, 120] on input "text" at bounding box center [421, 120] width 205 height 14
paste input "ساندوتش شاورما لحم بالبطاطس مصري"
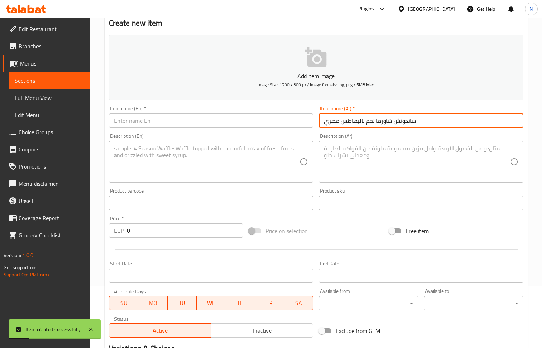
type input "ساندوتش شاورما لحم بالبطاطس مصري"
click at [151, 116] on input "text" at bounding box center [211, 120] width 205 height 14
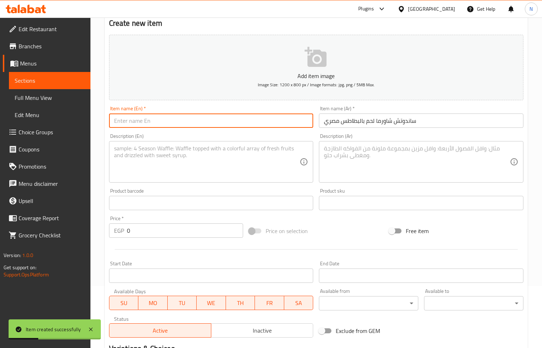
paste input "Egyptian meat shawarma sandwich with potatoes"
type input "Egyptian meat shawarma sandwich with potatoes"
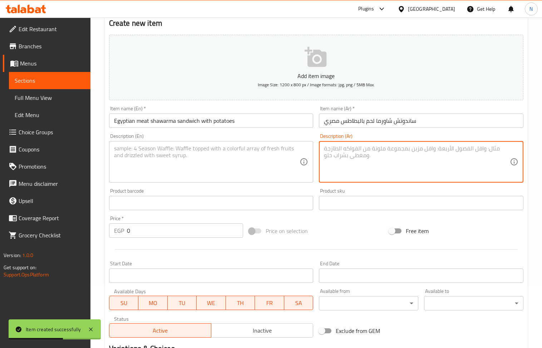
drag, startPoint x: 348, startPoint y: 172, endPoint x: 222, endPoint y: 1, distance: 211.9
click at [348, 172] on textarea at bounding box center [417, 162] width 186 height 34
paste textarea "تقدم مع سلطه مشويه وطحينه +بطاطس"
type textarea "تقدم مع سلطه مشويه وطحينه +بطاطس"
click at [203, 154] on textarea at bounding box center [207, 162] width 186 height 34
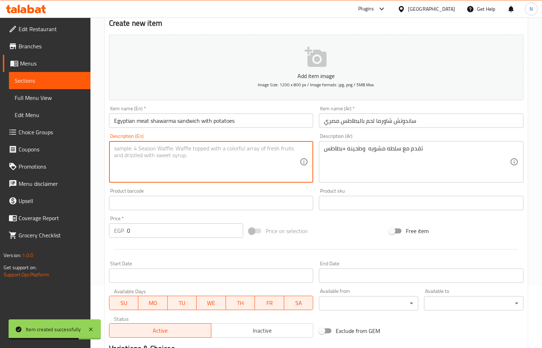
paste textarea "Served with grilled salad, tahini and potatoes"
type textarea "Served with grilled salad, tahini and potatoes"
click at [176, 229] on input "0" at bounding box center [185, 230] width 117 height 14
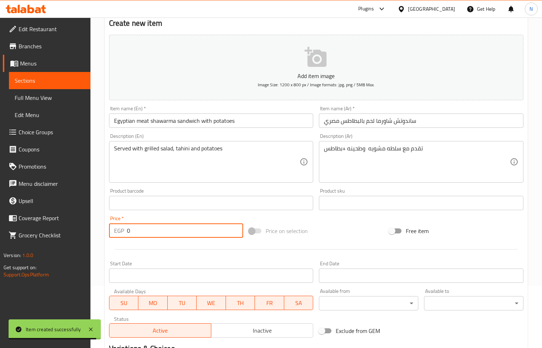
click at [176, 229] on input "0" at bounding box center [185, 230] width 117 height 14
paste input "162"
type input "162"
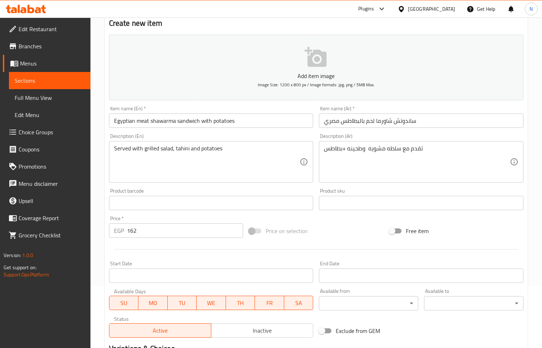
click at [238, 185] on div "Description (En) Served with grilled salad, tahini and potatoes Description (En)" at bounding box center [211, 158] width 210 height 55
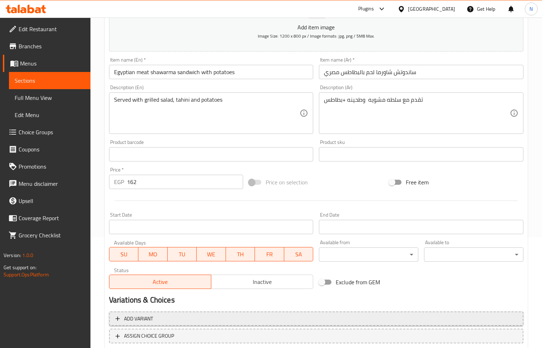
scroll to position [157, 0]
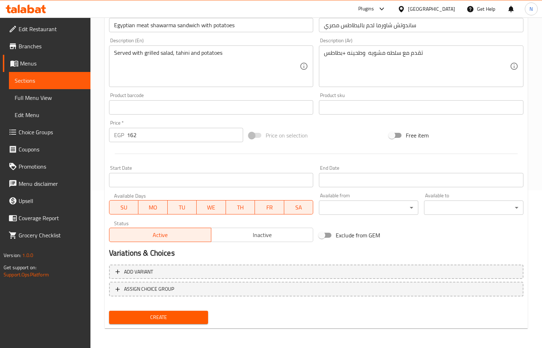
click at [155, 322] on button "Create" at bounding box center [158, 316] width 99 height 13
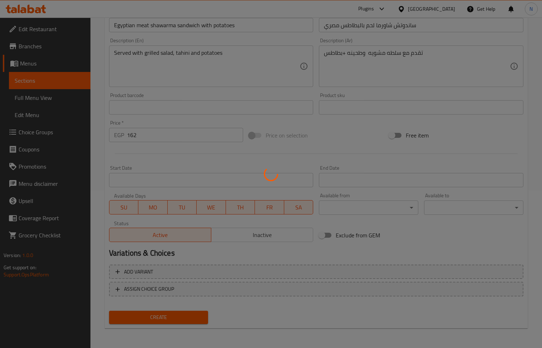
type input "0"
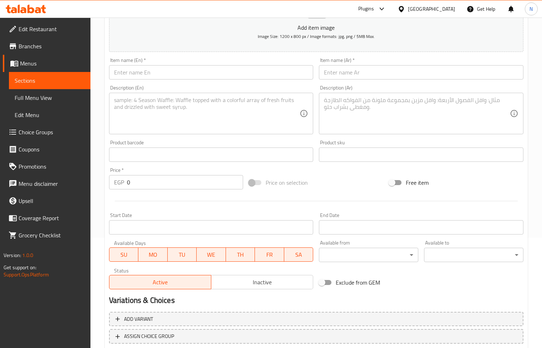
scroll to position [109, 0]
drag, startPoint x: 349, startPoint y: 78, endPoint x: 305, endPoint y: 73, distance: 44.6
click at [349, 78] on input "text" at bounding box center [421, 73] width 205 height 14
paste input "ساندوتش شاورما لحم مع مشروم+موزاريلا مصري"
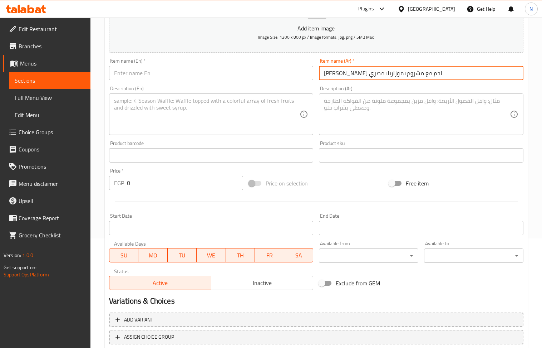
type input "ساندوتش شاورما لحم مع مشروم+موزاريلا مصري"
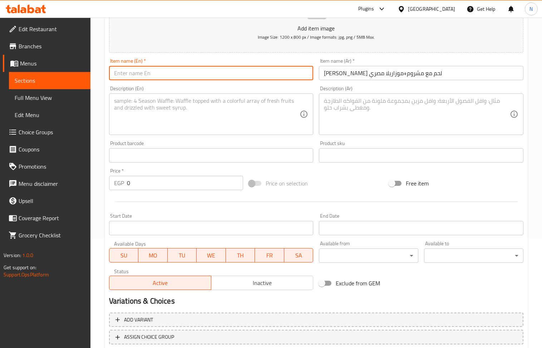
paste input "Meat shawarma sandwich with mushrooms and Egyptian mozzarella"
click at [196, 67] on input "text" at bounding box center [211, 73] width 205 height 14
type input "Meat shawarma sandwich with mushrooms and Egyptian mozzarella"
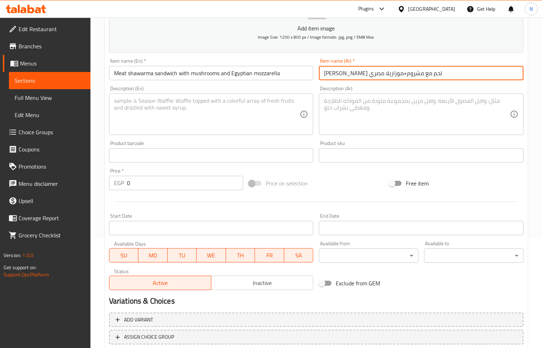
click at [360, 77] on input "ساندوتش شاورما لحم مع مشروم+موزاريلا مصري" at bounding box center [421, 73] width 205 height 14
type input "ساندوتش شاورما لحم مع مشروم و موزاريلا مصري"
click at [339, 121] on textarea at bounding box center [417, 114] width 186 height 34
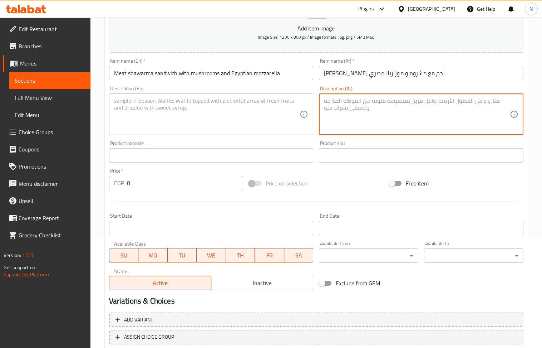
paste textarea "تقدم مع سلطه مشويه وطحينه +مشروم وموزريلا"
type textarea "تقدم مع سلطه مشويه وطحينه +مشروم وموزريلا"
click at [178, 107] on textarea at bounding box center [207, 114] width 186 height 34
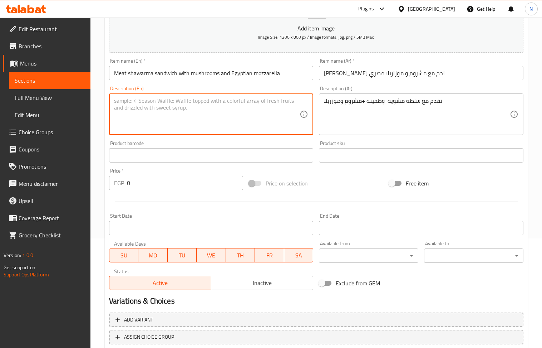
paste textarea "Served with grilled salad, tahini, mushrooms and mozzarella"
type textarea "Served with grilled salad, tahini, mushrooms and mozzarella"
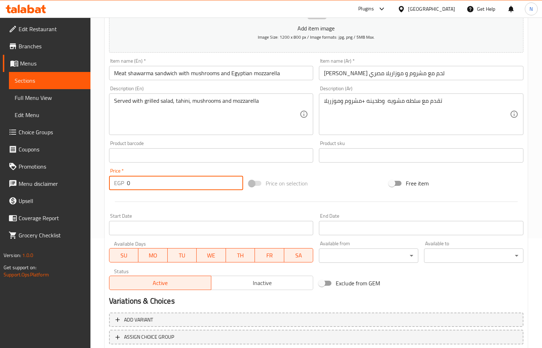
click at [175, 183] on input "0" at bounding box center [185, 183] width 117 height 14
paste input "18"
type input "180"
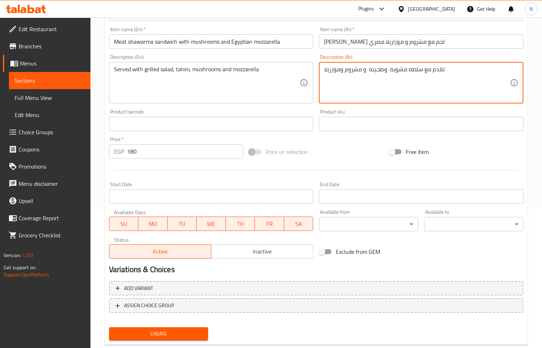
scroll to position [157, 0]
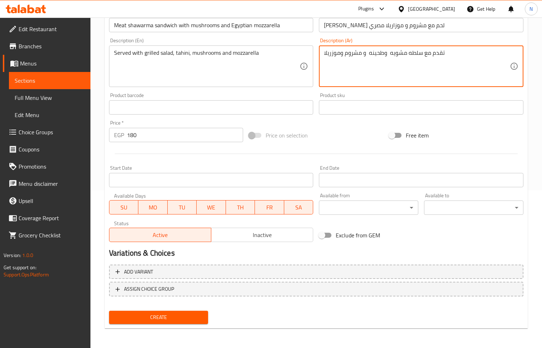
type textarea "تقدم مع سلطه مشويه وطحينه و مشروم وموزريلا"
drag, startPoint x: 176, startPoint y: 318, endPoint x: 93, endPoint y: 0, distance: 328.6
click at [176, 319] on span "Create" at bounding box center [159, 317] width 88 height 9
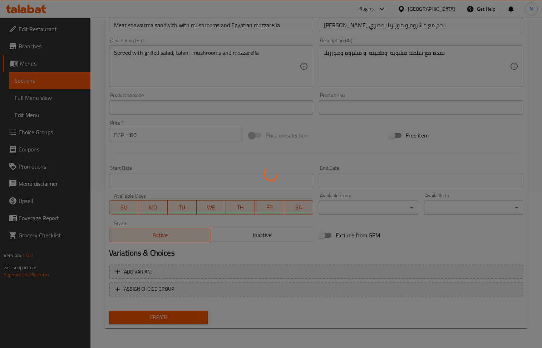
type input "0"
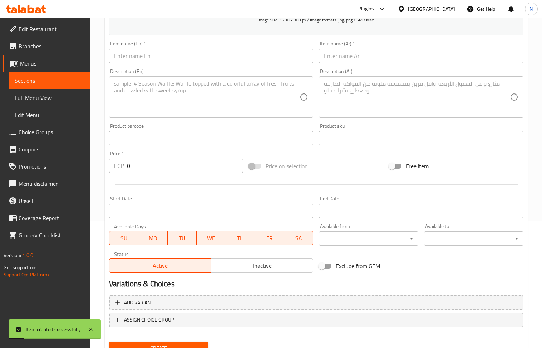
scroll to position [109, 0]
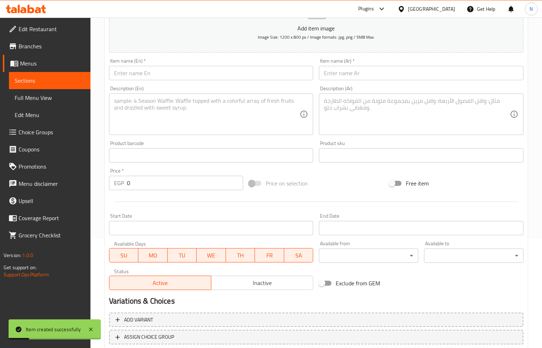
drag, startPoint x: 343, startPoint y: 78, endPoint x: 182, endPoint y: 19, distance: 170.9
click at [343, 78] on input "text" at bounding box center [421, 73] width 205 height 14
paste input "ساندوتش شاورما لحم فينو مصري"
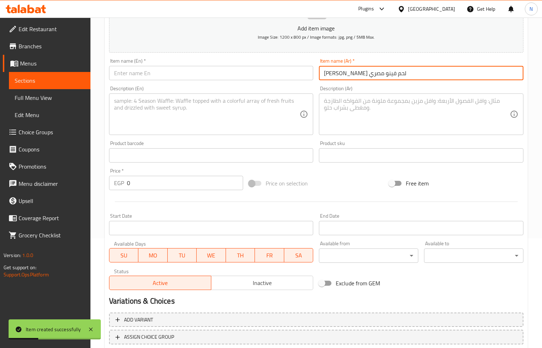
type input "ساندوتش شاورما لحم فينو مصري"
drag, startPoint x: 185, startPoint y: 83, endPoint x: 179, endPoint y: 72, distance: 12.5
click at [185, 83] on div "Item name (En)   * Item name (En) *" at bounding box center [211, 69] width 210 height 28
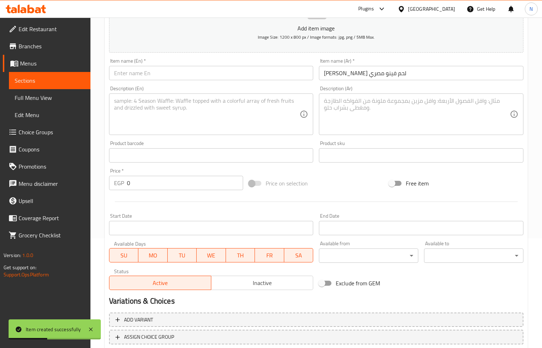
drag, startPoint x: 179, startPoint y: 72, endPoint x: 104, endPoint y: 29, distance: 86.1
click at [178, 72] on input "text" at bounding box center [211, 73] width 205 height 14
paste input "Egyptian Fino Meat Shawarma Sandwich"
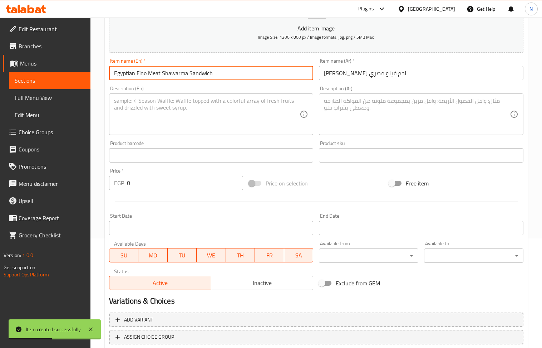
type input "Egyptian Fino Meat Shawarma Sandwich"
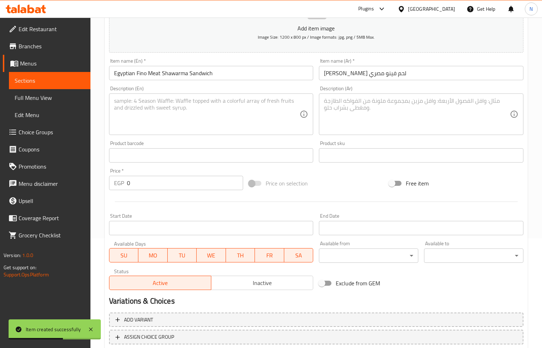
click at [401, 96] on div "Description (Ar)" at bounding box center [421, 113] width 205 height 41
paste textarea "تقدم مع سلطه مشويه وطحينه"
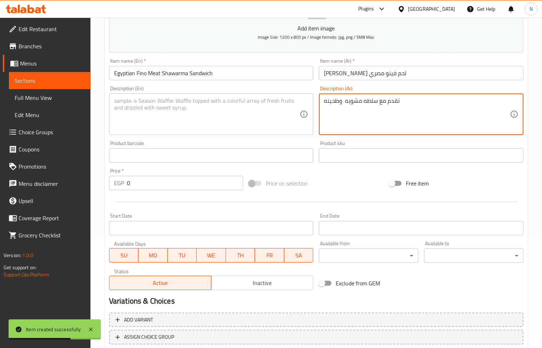
type textarea "تقدم مع سلطه مشويه وطحينه"
drag, startPoint x: 181, startPoint y: 112, endPoint x: 177, endPoint y: 107, distance: 5.4
click at [180, 111] on textarea at bounding box center [207, 114] width 186 height 34
paste textarea "Served with grilled salad and tahini"
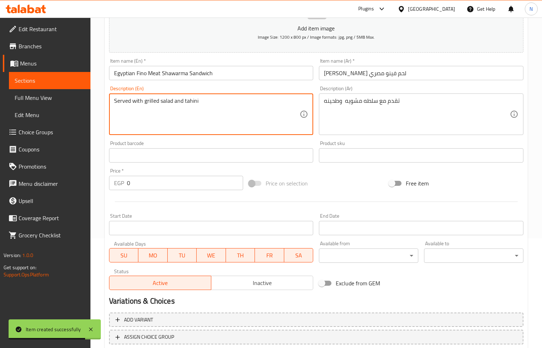
type textarea "Served with grilled salad and tahini"
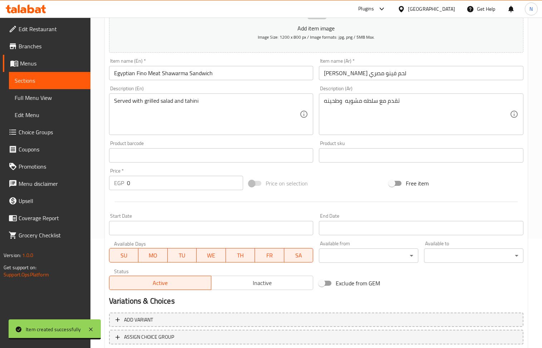
drag, startPoint x: 176, startPoint y: 193, endPoint x: 171, endPoint y: 182, distance: 12.6
click at [175, 190] on div "Add item image Image Size: 1200 x 800 px / Image formats: jpg, png / 5MB Max. I…" at bounding box center [316, 138] width 420 height 308
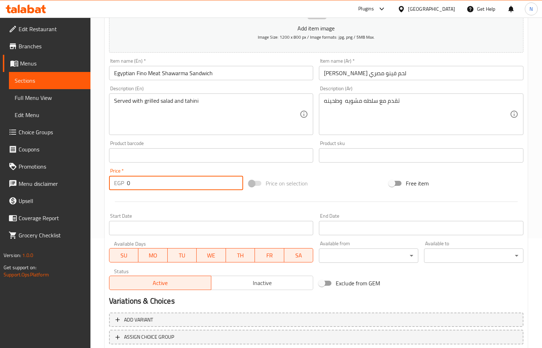
click at [171, 181] on input "0" at bounding box center [185, 183] width 117 height 14
paste input "186"
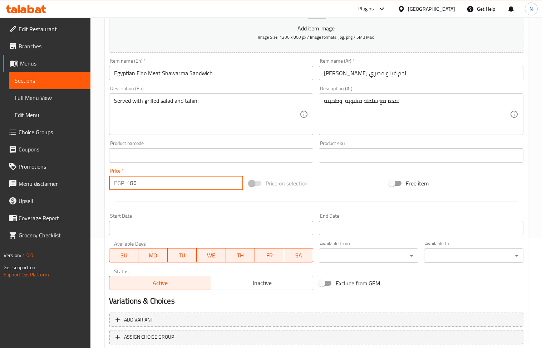
type input "186"
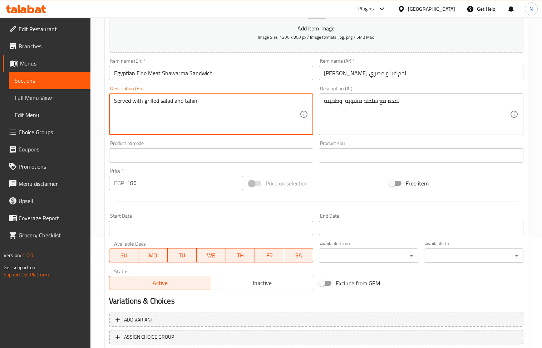
scroll to position [157, 0]
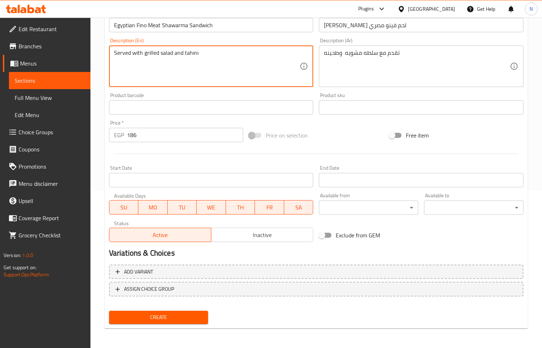
click at [163, 314] on span "Create" at bounding box center [159, 317] width 88 height 9
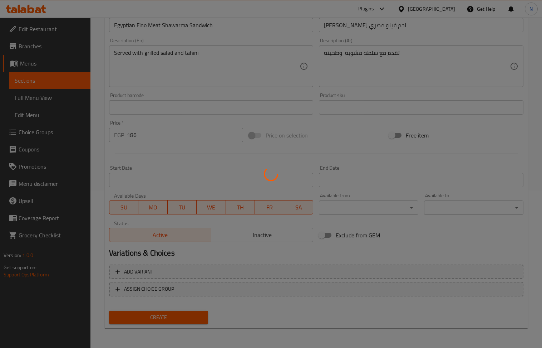
type input "0"
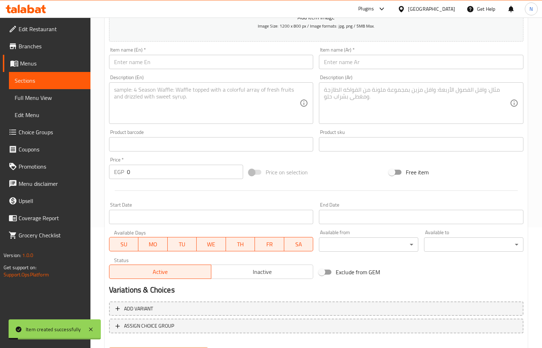
scroll to position [109, 0]
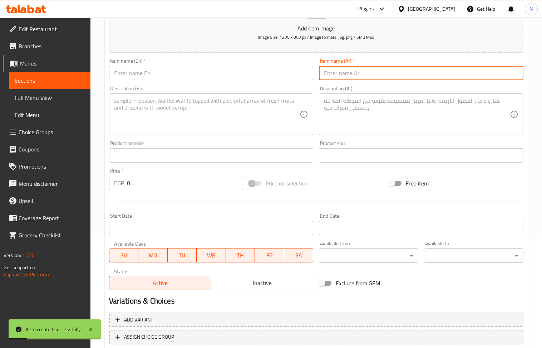
drag, startPoint x: 381, startPoint y: 79, endPoint x: 246, endPoint y: 41, distance: 139.8
click at [379, 79] on input "text" at bounding box center [421, 73] width 205 height 14
paste input "ساندوتش شاورما لحم فينو بالبطاطس مصري"
type input "ساندوتش شاورما لحم فينو بالبطاطس مصري"
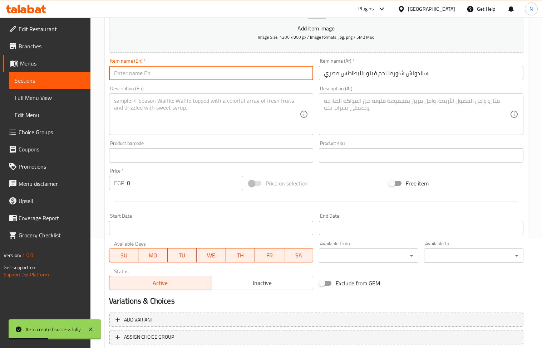
click at [184, 79] on input "text" at bounding box center [211, 73] width 205 height 14
paste input "Egyptian Fino Meat Shawarma Sandwich with Potatoes"
type input "Egyptian Fino Meat Shawarma Sandwich with Potatoes"
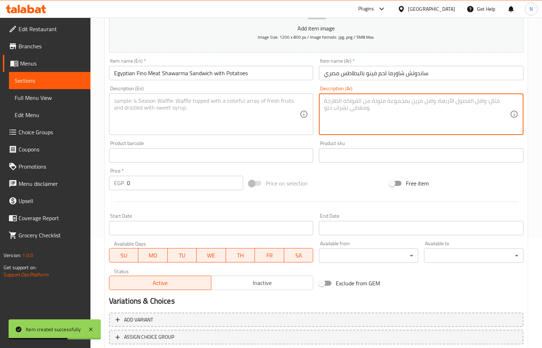
click at [359, 112] on textarea at bounding box center [417, 114] width 186 height 34
paste textarea "تقدم مع سلطه مشويه وطحينه +بطاطس"
type textarea "تقدم مع سلطه مشويه وطحينه +بطاطس"
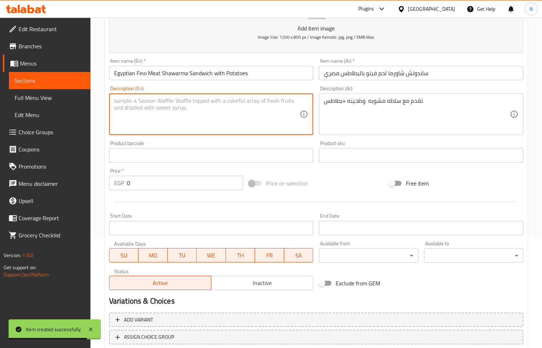
drag, startPoint x: 143, startPoint y: 112, endPoint x: 130, endPoint y: 107, distance: 13.8
click at [143, 110] on textarea at bounding box center [207, 114] width 186 height 34
paste textarea "Served with grilled salad, tahini and potatoes"
type textarea "Served with grilled salad, tahini and potatoes"
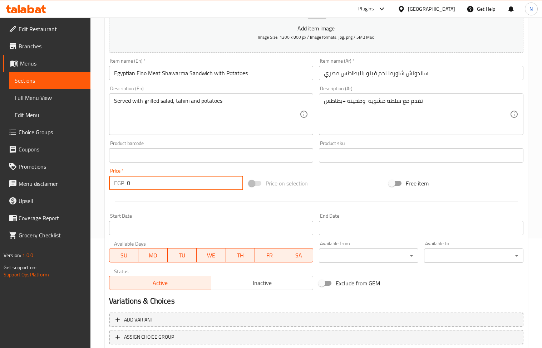
click at [175, 185] on input "0" at bounding box center [185, 183] width 117 height 14
paste input "198"
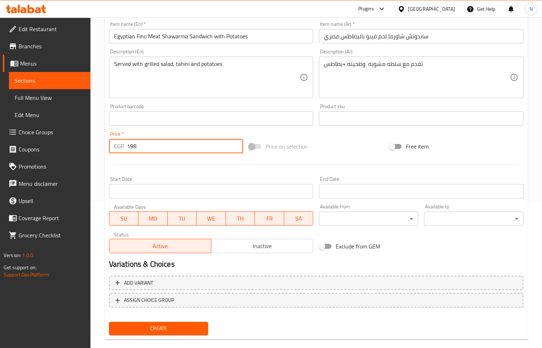
scroll to position [157, 0]
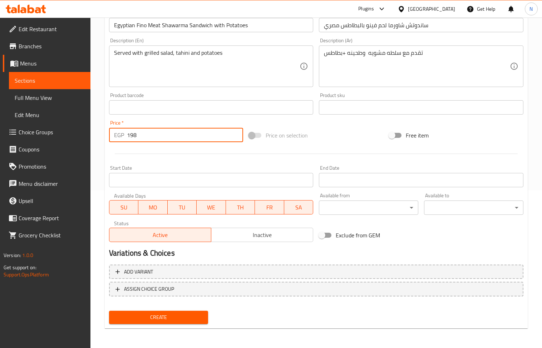
type input "198"
click at [174, 315] on span "Create" at bounding box center [159, 317] width 88 height 9
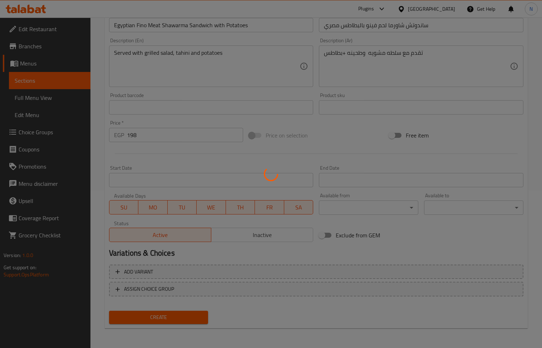
type input "0"
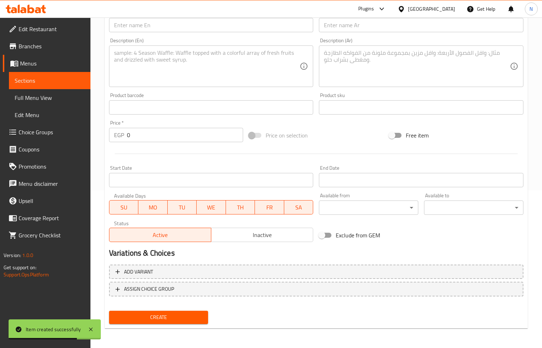
drag, startPoint x: 338, startPoint y: 28, endPoint x: 247, endPoint y: 3, distance: 94.4
click at [338, 28] on input "text" at bounding box center [421, 25] width 205 height 14
paste input "ساندوتش شاورما لحم فينو مع مشروم+موزاريلا مصري"
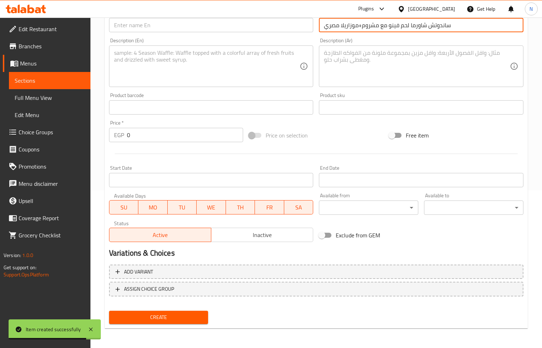
type input "ساندوتش شاورما لحم فينو مع مشروم+موزاريلا مصري"
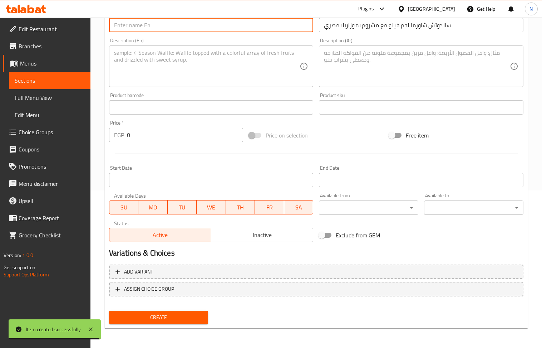
drag, startPoint x: 156, startPoint y: 25, endPoint x: 158, endPoint y: 31, distance: 6.9
click at [156, 25] on input "text" at bounding box center [211, 25] width 205 height 14
paste input "Fino meat shawarma sandwich with mushrooms and Egyptian mozzarella"
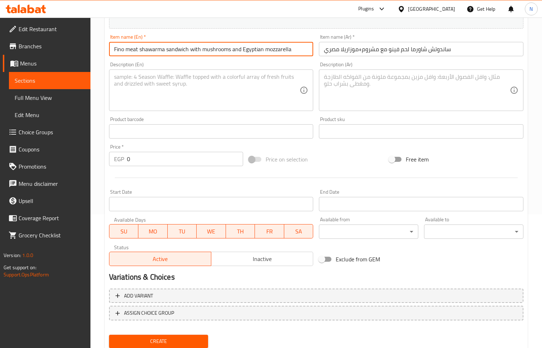
scroll to position [109, 0]
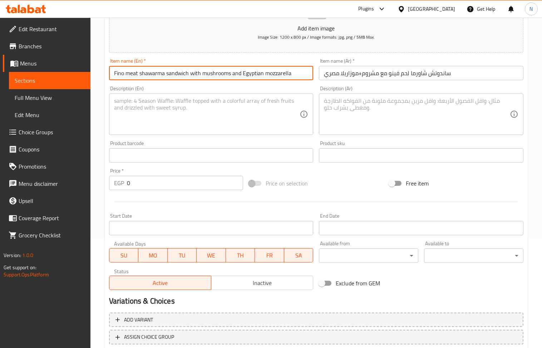
type input "Fino meat shawarma sandwich with mushrooms and Egyptian mozzarella"
click at [354, 112] on textarea at bounding box center [417, 114] width 186 height 34
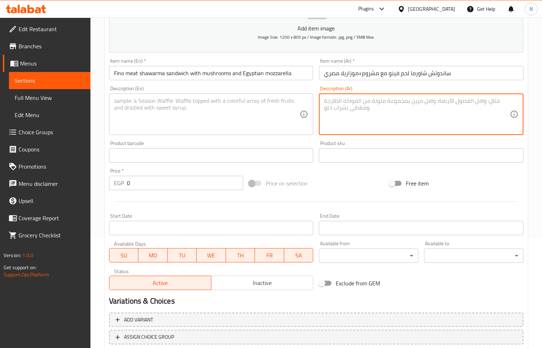
paste textarea "تقدم مع سلطه مشويه وطحينه +مشروم وموزريلا"
type textarea "تقدم مع سلطه مشويه وطحينه +مشروم وموزريلا"
drag, startPoint x: 176, startPoint y: 125, endPoint x: 58, endPoint y: 22, distance: 156.6
click at [170, 119] on textarea at bounding box center [207, 114] width 186 height 34
paste textarea "Served with grilled salad, tahini, mushrooms and mozzarella"
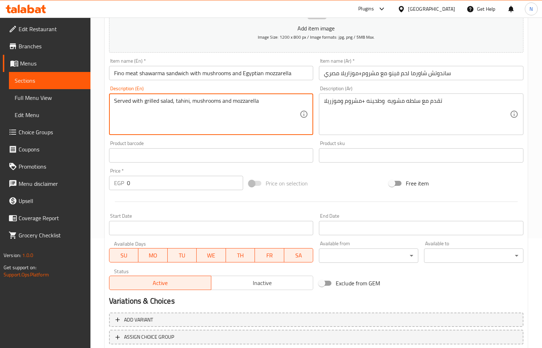
type textarea "Served with grilled salad, tahini, mushrooms and mozzarella"
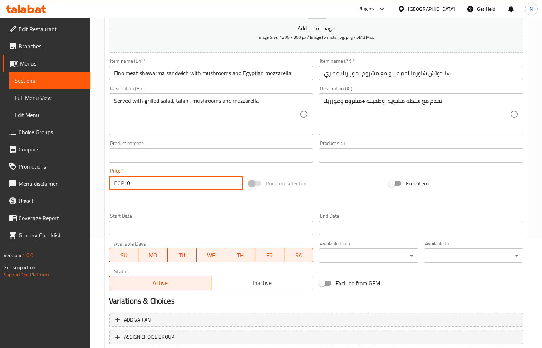
click at [155, 185] on input "0" at bounding box center [185, 183] width 117 height 14
paste input "216"
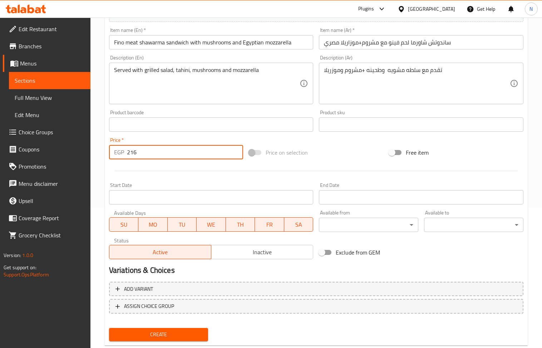
scroll to position [157, 0]
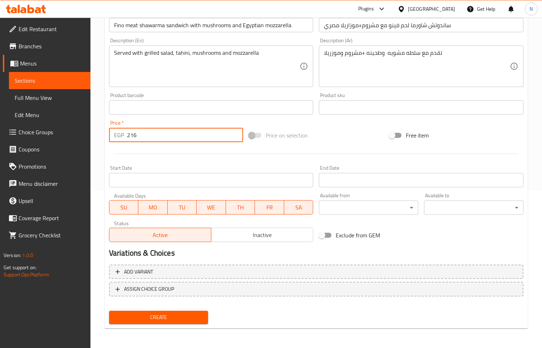
type input "216"
click at [168, 320] on span "Create" at bounding box center [159, 317] width 88 height 9
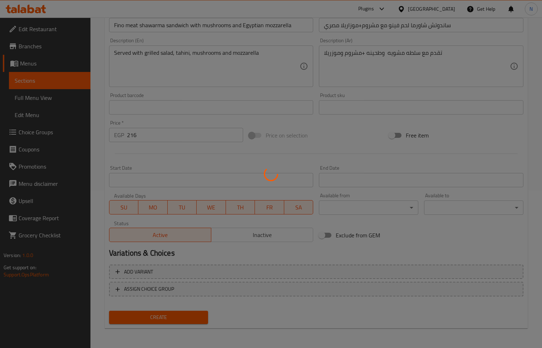
type input "0"
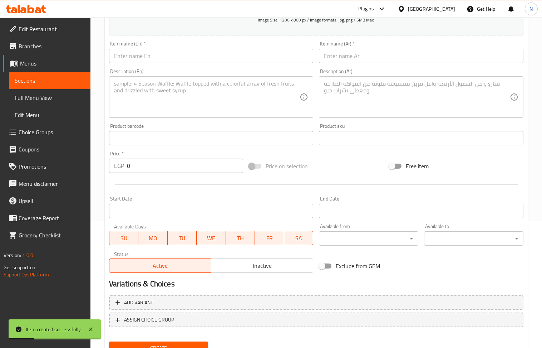
scroll to position [109, 0]
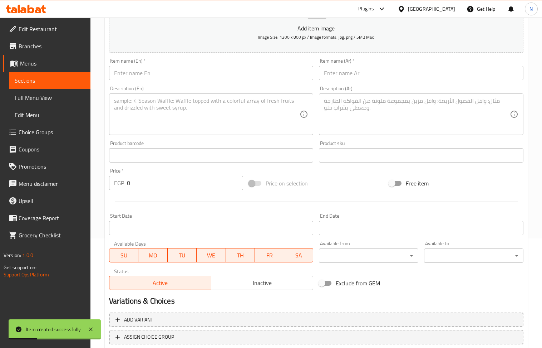
drag, startPoint x: 352, startPoint y: 72, endPoint x: 294, endPoint y: 51, distance: 61.7
click at [352, 72] on input "text" at bounding box center [421, 73] width 205 height 14
paste input "ساندوتش شاورما لحم دبل مصري"
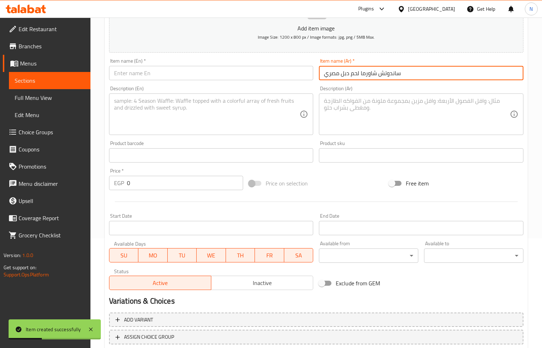
type input "ساندوتش شاورما لحم دبل مصري"
click at [151, 76] on input "text" at bounding box center [211, 73] width 205 height 14
paste input "Egyptian double meat shawarma sandwich"
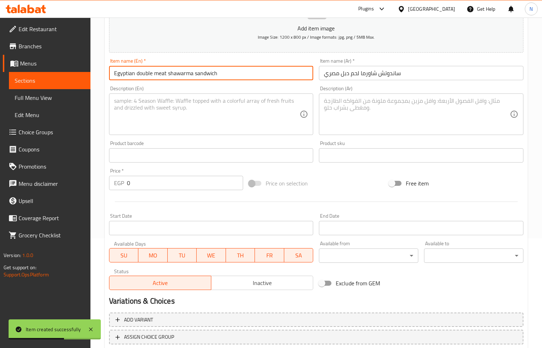
type input "Egyptian double meat shawarma sandwich"
click at [346, 116] on textarea at bounding box center [417, 114] width 186 height 34
paste textarea "تقدم مع سلطه مشويه وطحينه"
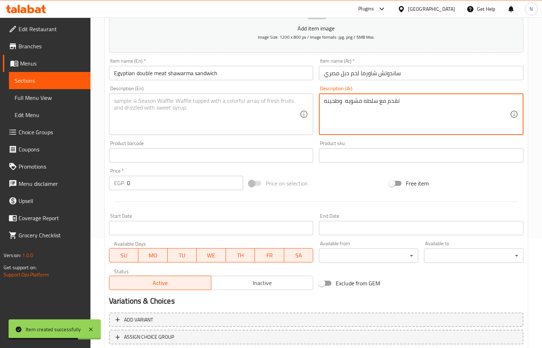
type textarea "تقدم مع سلطه مشويه وطحينه"
click at [187, 113] on textarea at bounding box center [207, 114] width 186 height 34
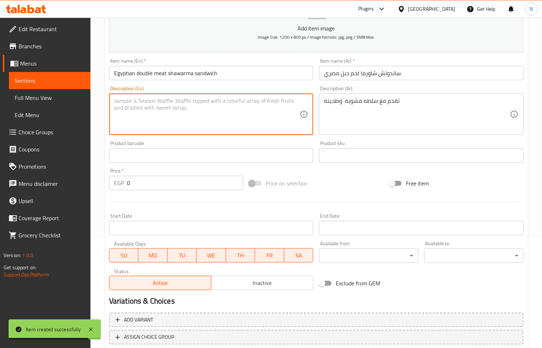
paste textarea "Served with grilled salad and tahini"
type textarea "Served with grilled salad and tahini"
click at [143, 185] on input "0" at bounding box center [185, 183] width 117 height 14
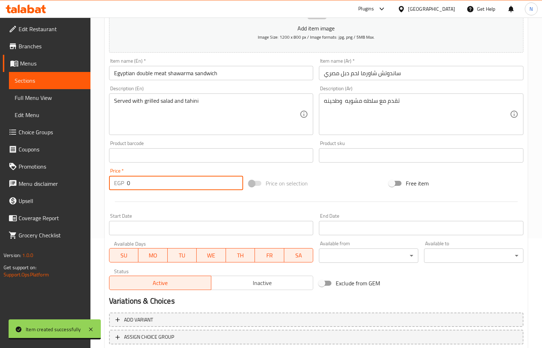
click at [143, 185] on input "0" at bounding box center [185, 183] width 117 height 14
paste input "234"
type input "234"
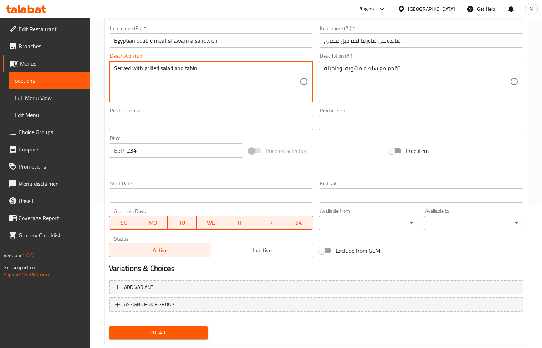
scroll to position [157, 0]
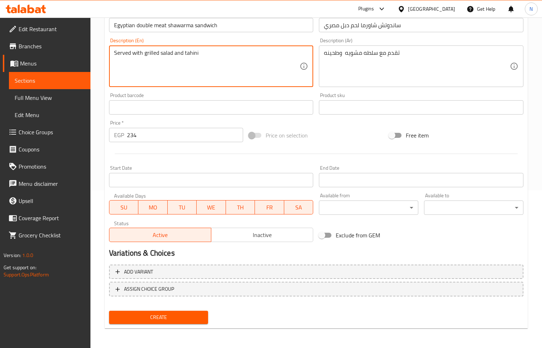
click at [176, 317] on span "Create" at bounding box center [159, 317] width 88 height 9
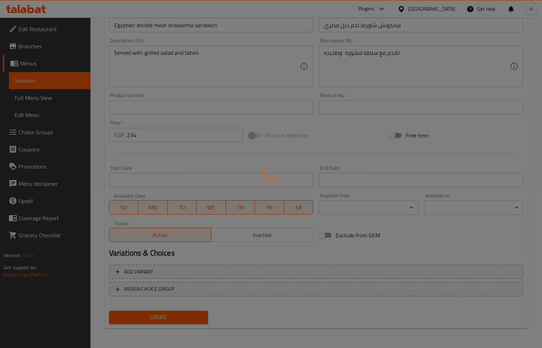
type input "0"
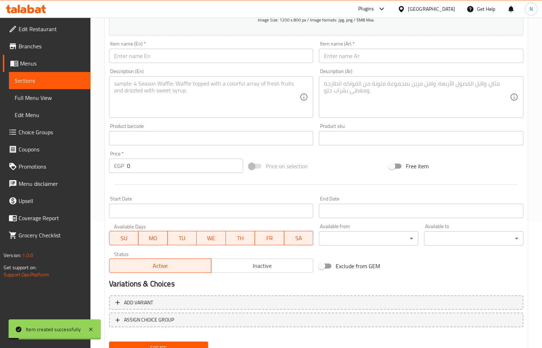
scroll to position [109, 0]
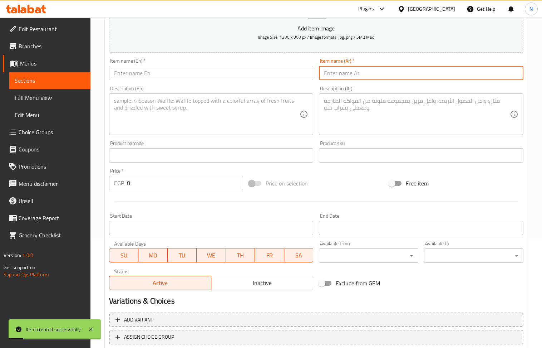
drag, startPoint x: 341, startPoint y: 78, endPoint x: 251, endPoint y: 62, distance: 91.5
click at [341, 78] on input "text" at bounding box center [421, 73] width 205 height 14
paste input "وجبه ماريا لحم مصري"
type input "وجبه ماريا لحم مصري"
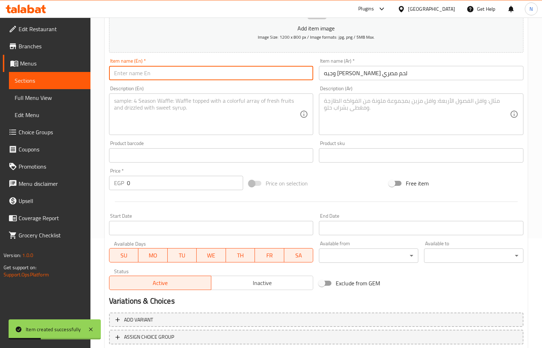
drag, startPoint x: 282, startPoint y: 71, endPoint x: 278, endPoint y: 73, distance: 5.1
click at [282, 71] on input "text" at bounding box center [211, 73] width 205 height 14
paste input "Maria's Egyptian meat meal"
type input "Maria's Egyptian meat meal"
click at [378, 122] on textarea at bounding box center [417, 114] width 186 height 34
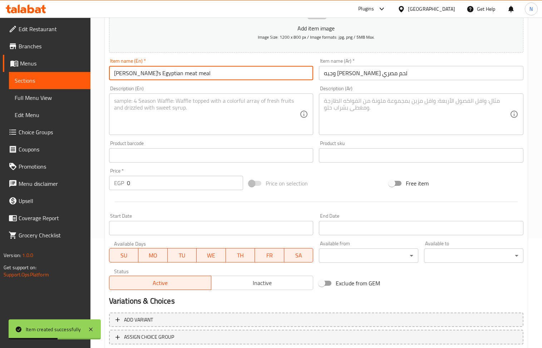
paste textarea "داخل الساندوتش طحينه و/تقدم مع طحينه وكول سلو وتوميه سبايسي وبطاطس وسلطه مشوية"
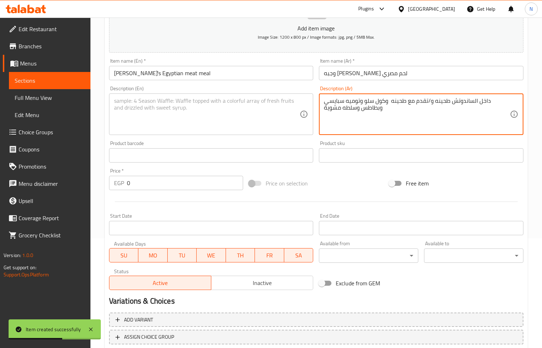
type textarea "داخل الساندوتش طحينه و/تقدم مع طحينه وكول سلو وتوميه سبايسي وبطاطس وسلطه مشوية"
click at [201, 114] on textarea at bounding box center [207, 114] width 186 height 34
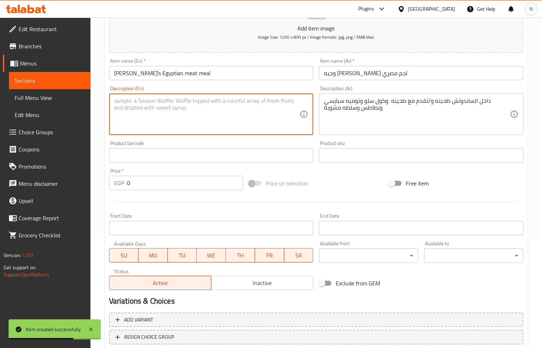
paste textarea "Inside the sandwich is tahini and/or served with tahini, coleslaw, spicy garlic…"
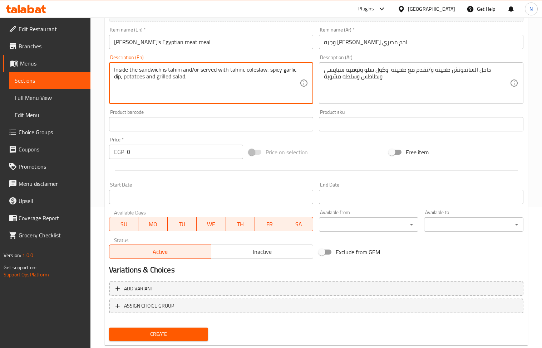
scroll to position [157, 0]
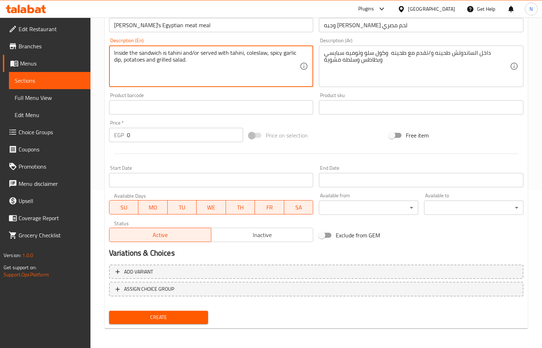
type textarea "Inside the sandwich is tahini and/or served with tahini, coleslaw, spicy garlic…"
click at [165, 138] on input "0" at bounding box center [185, 135] width 117 height 14
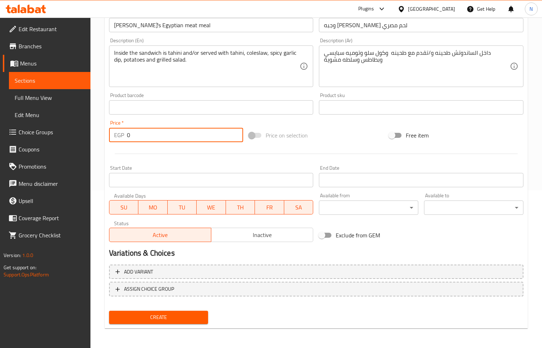
click at [165, 138] on input "0" at bounding box center [185, 135] width 117 height 14
paste input "288"
type input "288"
click at [294, 272] on span "Add variant" at bounding box center [317, 271] width 402 height 9
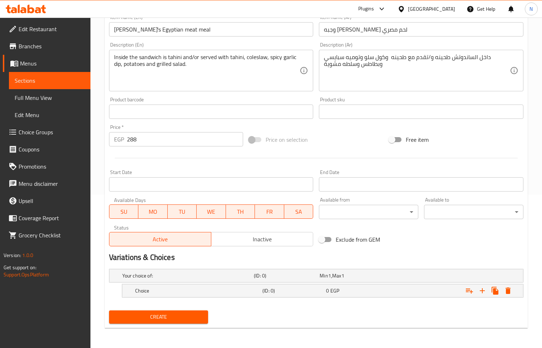
scroll to position [154, 0]
click at [484, 291] on icon "Expand" at bounding box center [482, 290] width 9 height 9
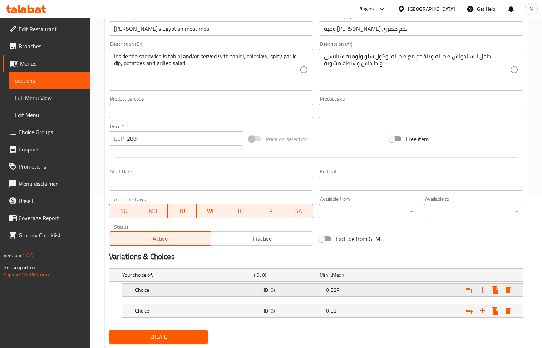
click at [360, 291] on div "0 EGP" at bounding box center [356, 289] width 61 height 7
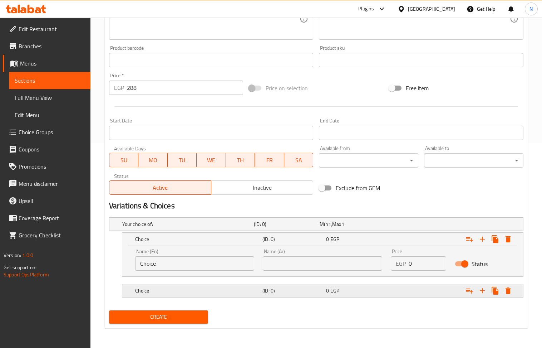
click at [349, 290] on div "0 EGP" at bounding box center [356, 290] width 61 height 7
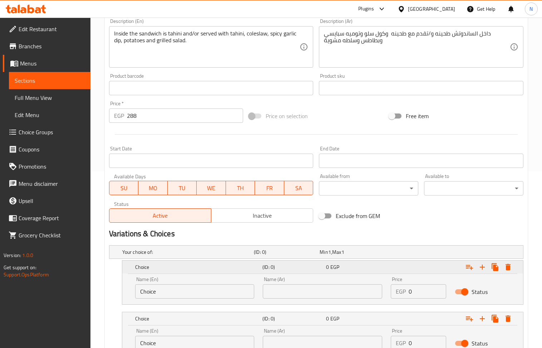
scroll to position [205, 0]
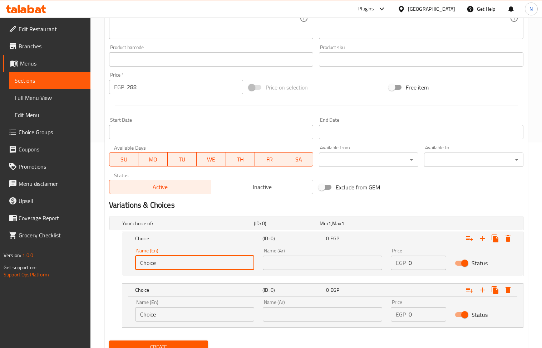
click at [192, 263] on input "Choice" at bounding box center [194, 262] width 119 height 14
type input "ص"
type input "with tahini"
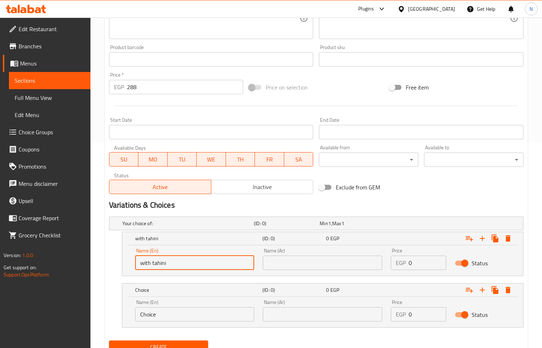
click at [194, 316] on input "Choice" at bounding box center [194, 314] width 119 height 14
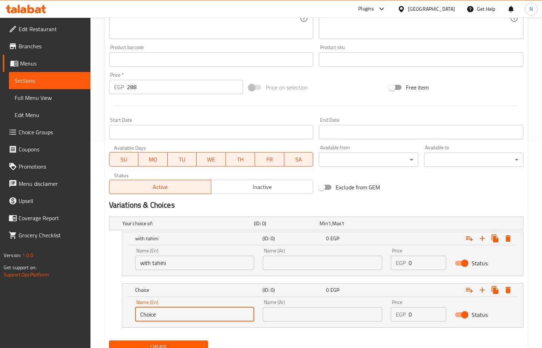
click at [194, 316] on input "Choice" at bounding box center [194, 314] width 119 height 14
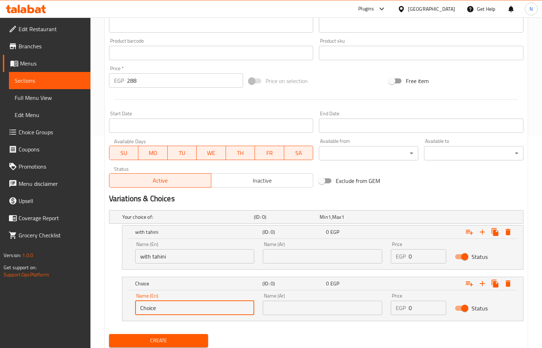
scroll to position [236, 0]
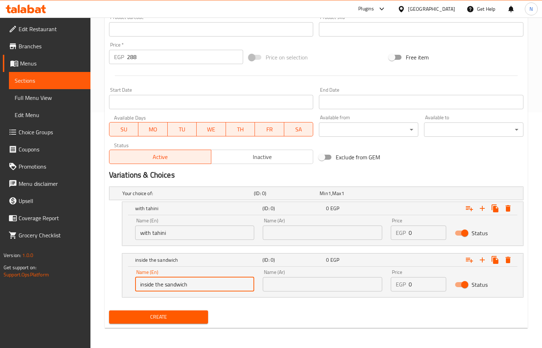
click at [219, 288] on input "inside the sandwich" at bounding box center [194, 284] width 119 height 14
click at [218, 284] on input "inside the sandwich" at bounding box center [194, 284] width 119 height 14
type input "inside the sandwich"
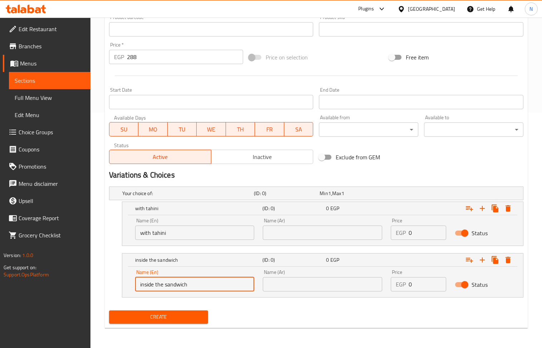
click at [299, 285] on input "text" at bounding box center [322, 284] width 119 height 14
paste input "داخل الساندويتش"
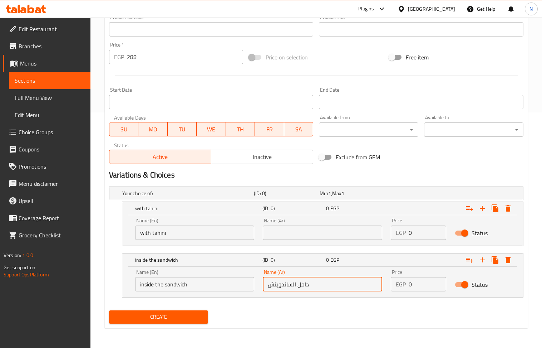
type input "داخل الساندويتش"
click at [214, 232] on input "with tahini" at bounding box center [194, 232] width 119 height 14
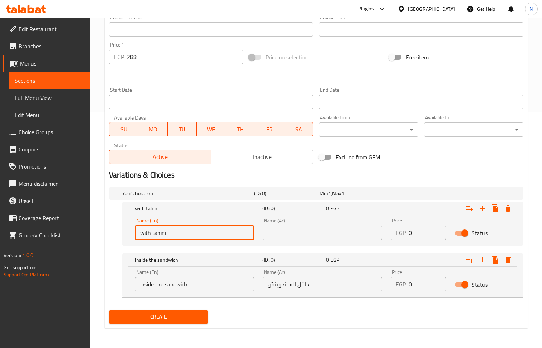
click at [214, 232] on input "with tahini" at bounding box center [194, 232] width 119 height 14
click at [215, 222] on div "Name (En) with tahini Name (En)" at bounding box center [194, 229] width 119 height 22
click at [342, 230] on input "text" at bounding box center [322, 232] width 119 height 14
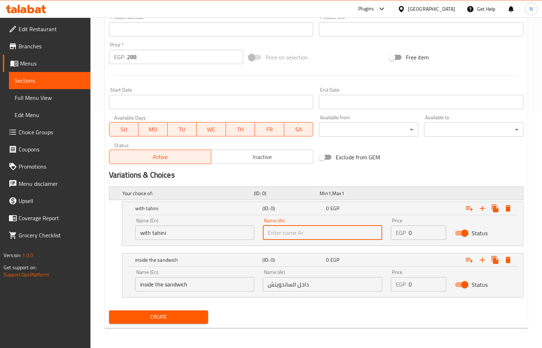
paste input "مع الطحينة"
type input "مع الطحينة"
click at [184, 59] on input "288" at bounding box center [185, 57] width 117 height 14
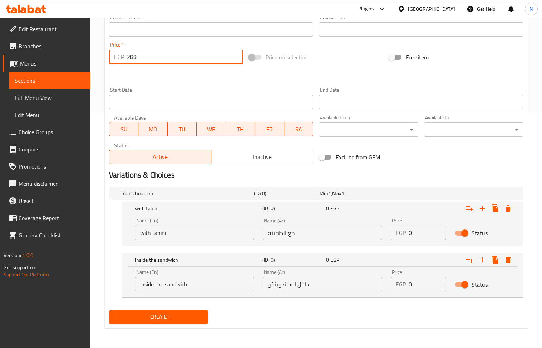
click at [184, 59] on input "288" at bounding box center [185, 57] width 117 height 14
type input "0"
click at [415, 232] on input "0" at bounding box center [428, 232] width 38 height 14
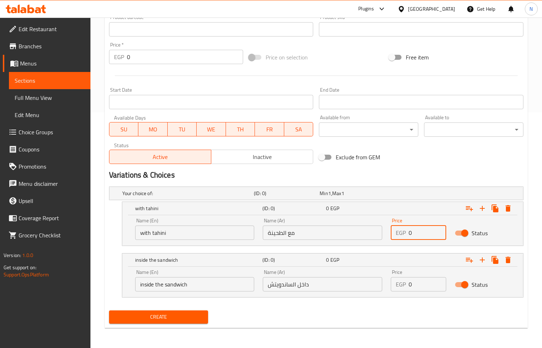
click at [415, 232] on input "0" at bounding box center [428, 232] width 38 height 14
drag, startPoint x: 415, startPoint y: 232, endPoint x: 425, endPoint y: 291, distance: 59.9
click at [416, 234] on input "0" at bounding box center [428, 232] width 38 height 14
paste input "288"
type input "288"
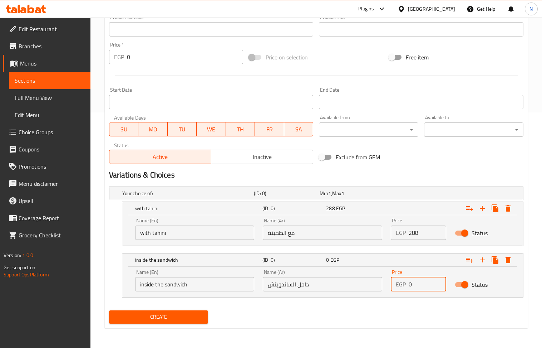
click at [418, 285] on input "0" at bounding box center [428, 284] width 38 height 14
paste input "288"
type input "288"
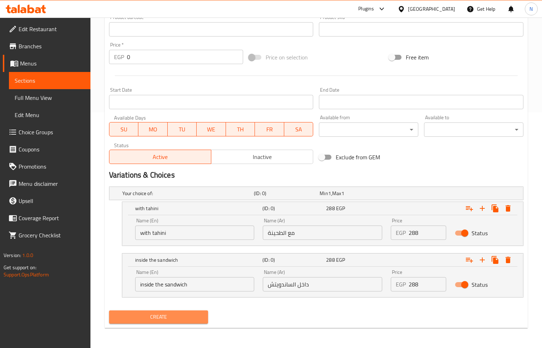
click at [165, 317] on span "Create" at bounding box center [159, 316] width 88 height 9
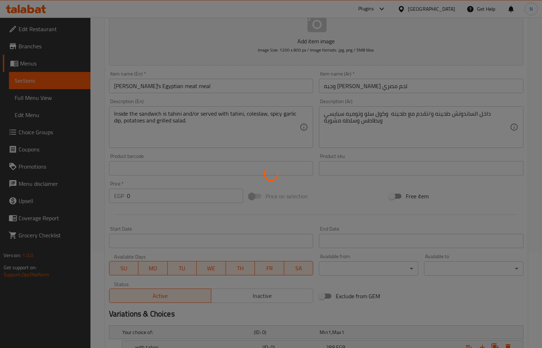
scroll to position [0, 0]
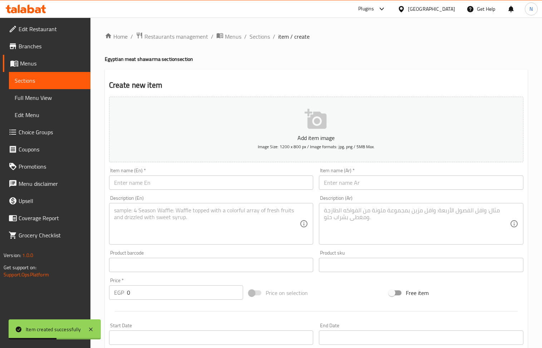
click at [337, 178] on input "text" at bounding box center [421, 182] width 205 height 14
paste input "وجبه ماريا لحم بالموزريلا+مشروم مصري"
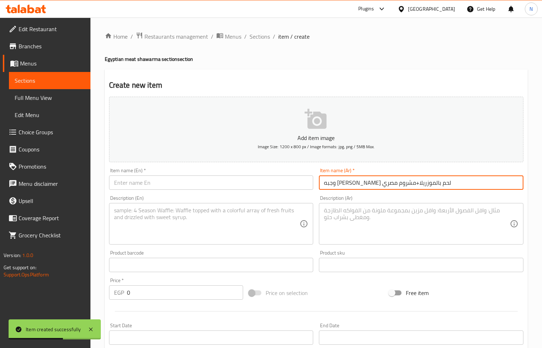
type input "وجبه ماريا لحم بالموزريلا+مشروم مصري"
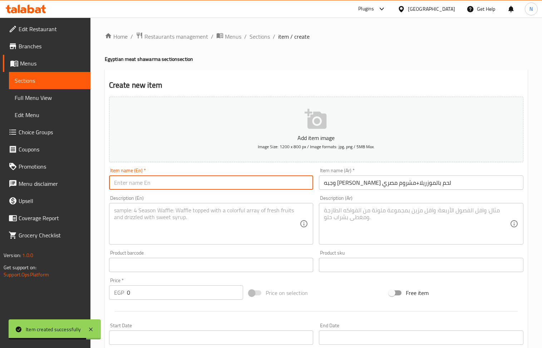
click at [176, 185] on input "text" at bounding box center [211, 182] width 205 height 14
paste input "Maria's meal: meat with mozzarella and Egyptian mushrooms"
click at [147, 185] on input "Maria's meal: meat with mozzarella and Egyptian mushrooms" at bounding box center [211, 182] width 205 height 14
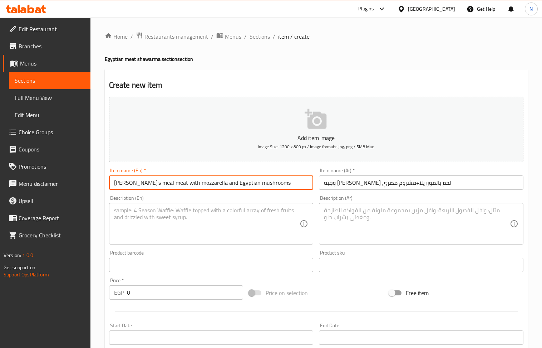
type input "Maria's meal meat with mozzarella and Egyptian mushrooms"
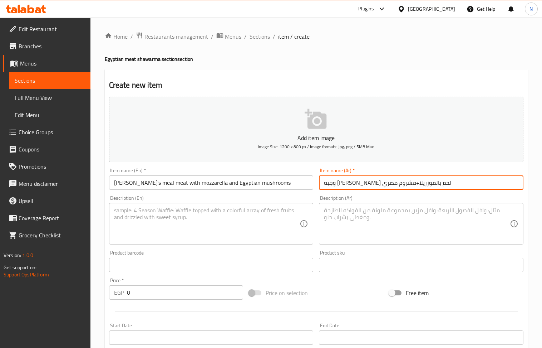
click at [359, 187] on input "وجبه ماريا لحم بالموزريلا+مشروم مصري" at bounding box center [421, 182] width 205 height 14
type input "وجبه ماريا لحم بالموزريلا و مشروم مصري"
click at [358, 211] on textarea at bounding box center [417, 224] width 186 height 34
paste textarea "تقدم مع طحينه+ تومية سبايسى وسلطه مشوية وكلوسلو وبطاطا جوا الساندوتش طحينه +مشر…"
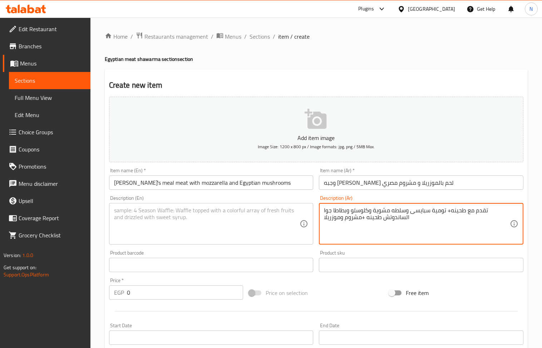
type textarea "تقدم مع طحينه+ تومية سبايسى وسلطه مشوية وكلوسلو وبطاطا جوا الساندوتش طحينه +مشر…"
click at [177, 231] on textarea at bounding box center [207, 224] width 186 height 34
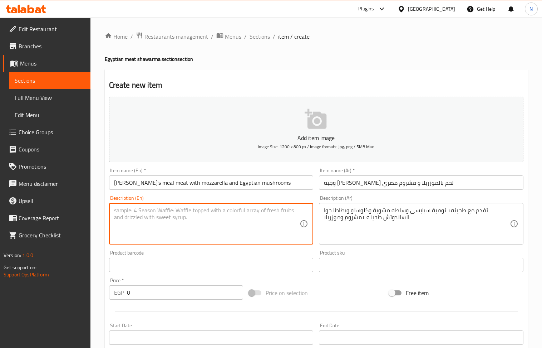
paste textarea "Served with tahini, spicy garlic, grilled salad, and potato coleslaw. Inside th…"
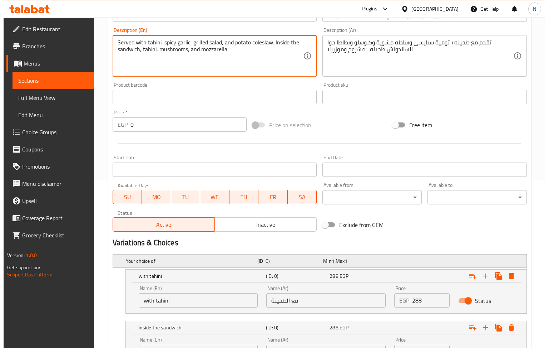
scroll to position [236, 0]
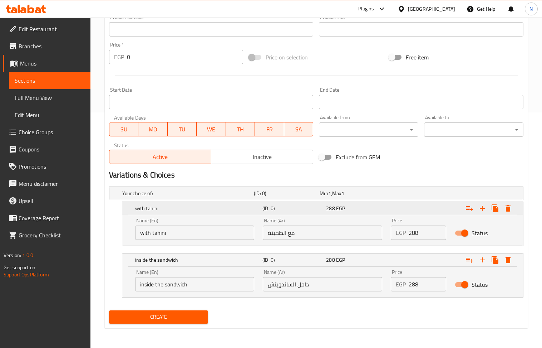
type textarea "Served with tahini, spicy garlic, grilled salad, and potato coleslaw. Inside th…"
click at [509, 202] on button "Expand" at bounding box center [508, 208] width 13 height 13
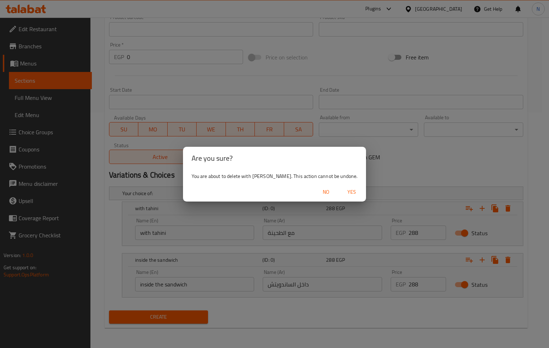
click at [343, 191] on span "Yes" at bounding box center [351, 191] width 17 height 9
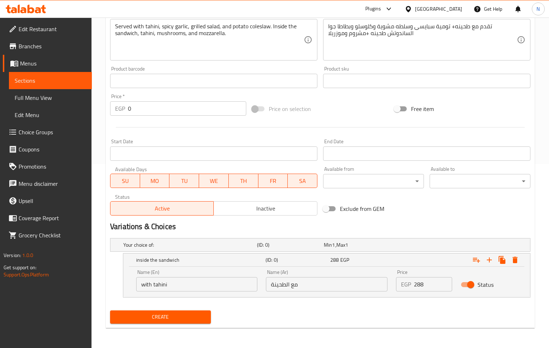
scroll to position [185, 0]
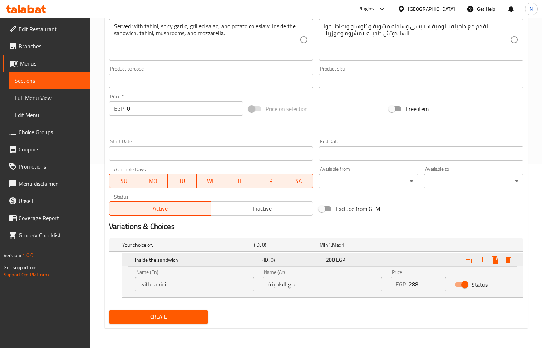
click at [510, 260] on icon "Expand" at bounding box center [508, 259] width 5 height 6
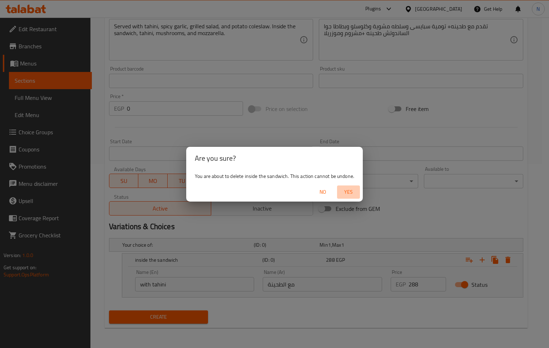
click at [351, 190] on span "Yes" at bounding box center [348, 191] width 17 height 9
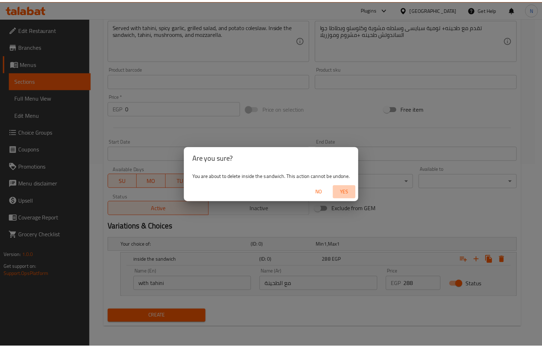
scroll to position [157, 0]
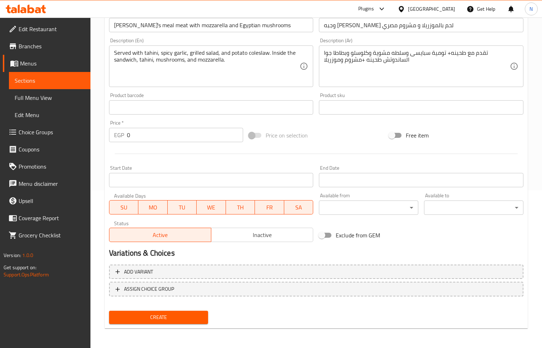
click at [145, 129] on input "0" at bounding box center [185, 135] width 117 height 14
paste input "324"
type input "324"
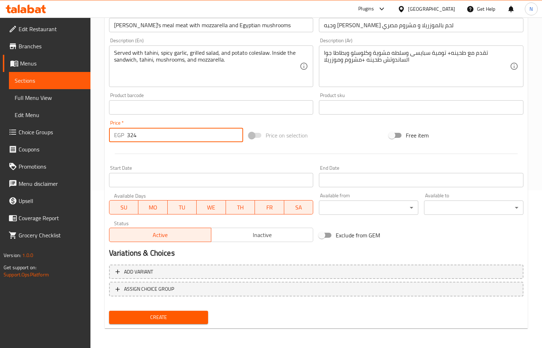
click at [157, 313] on span "Create" at bounding box center [159, 317] width 88 height 9
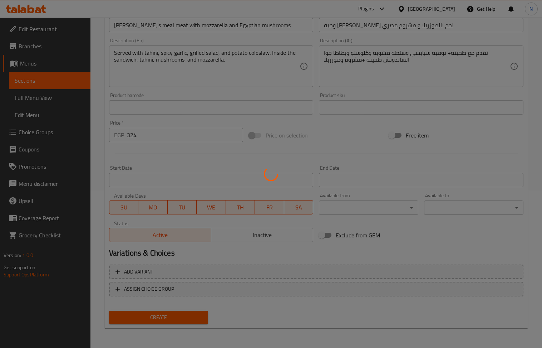
type input "0"
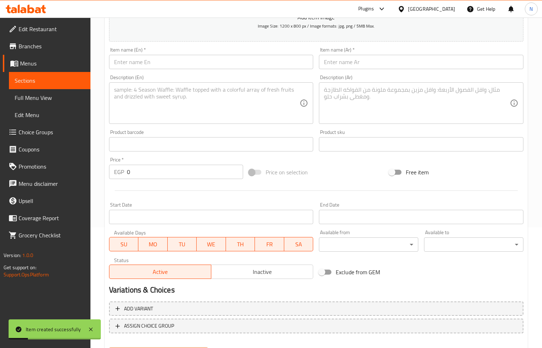
scroll to position [109, 0]
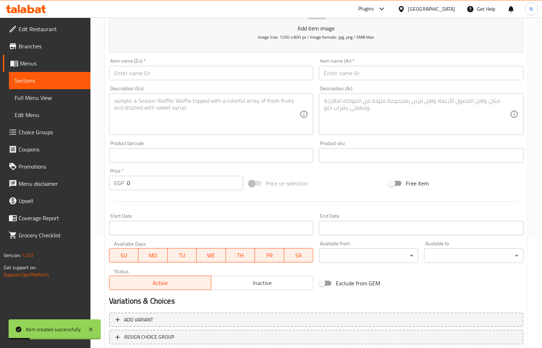
click at [348, 72] on input "text" at bounding box center [421, 73] width 205 height 14
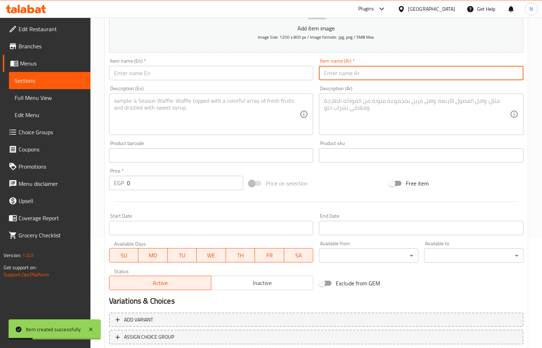
paste input "تورته شاورما لحم 4 اشخاص (2دور) مصري"
type input "تورته شاورما لحم 4 اشخاص (2دور) مصري"
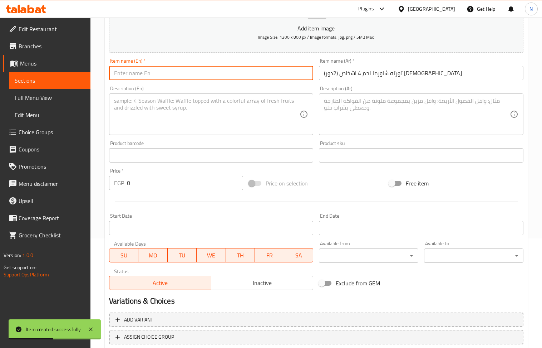
click at [178, 73] on input "text" at bounding box center [211, 73] width 205 height 14
paste input "Egyptian meat shawarma cake for 4 people (2 layers)"
type input "Egyptian meat shawarma cake for 4 people (2 layers)"
drag, startPoint x: 406, startPoint y: 119, endPoint x: 255, endPoint y: 47, distance: 166.7
click at [403, 119] on textarea at bounding box center [417, 114] width 186 height 34
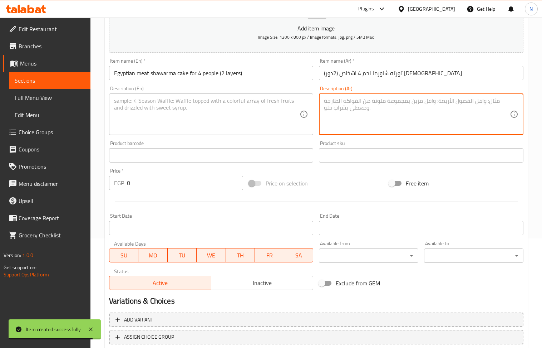
paste textarea "20قطعه /بما يساوي 4 وجبات عربي مع بطاطا وكلوسلو وطحينه وسلطه مشوية"
type textarea "20قطعه /بما يساوي 4 وجبات عربي مع بطاطا وكلوسلو وطحينه وسلطه مشوية"
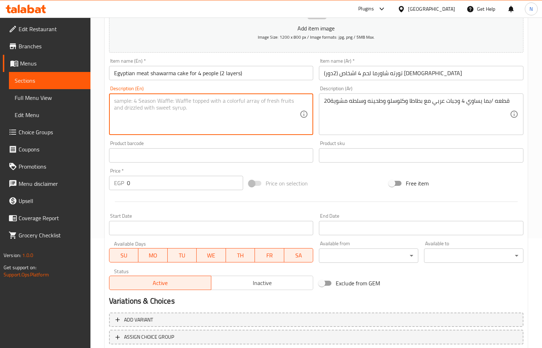
click at [155, 106] on textarea at bounding box center [207, 114] width 186 height 34
paste textarea "20 pieces / equal to 4 Arabic meals with potatoes, coleslaw, tahini and grilled…"
type textarea "20 pieces / equal to 4 Arabic meals with potatoes, coleslaw, tahini and grilled…"
click at [171, 187] on input "0" at bounding box center [185, 183] width 117 height 14
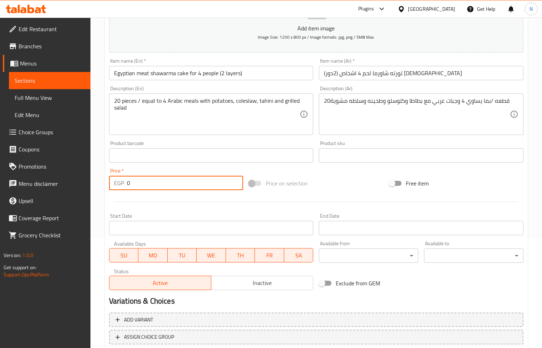
click at [171, 187] on input "0" at bounding box center [185, 183] width 117 height 14
paste input "1098"
type input "1098"
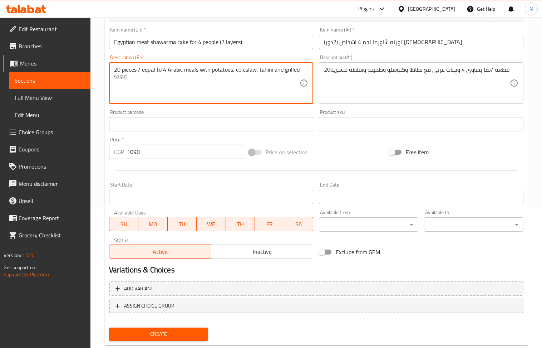
scroll to position [157, 0]
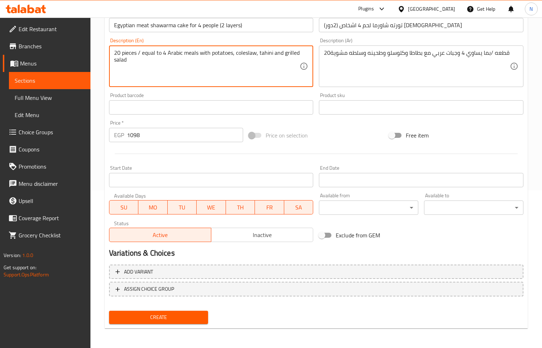
click at [167, 314] on span "Create" at bounding box center [159, 317] width 88 height 9
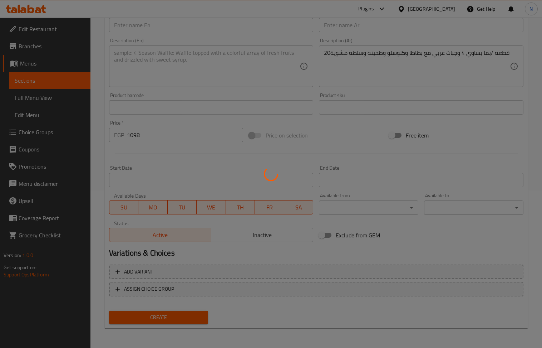
type input "0"
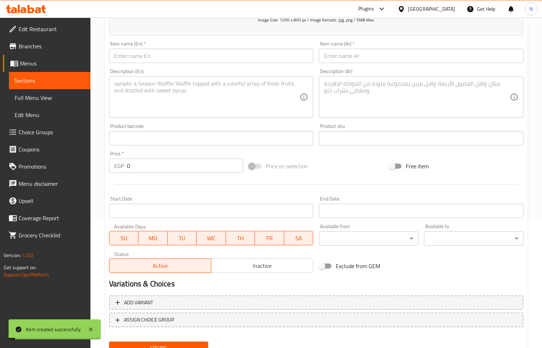
scroll to position [109, 0]
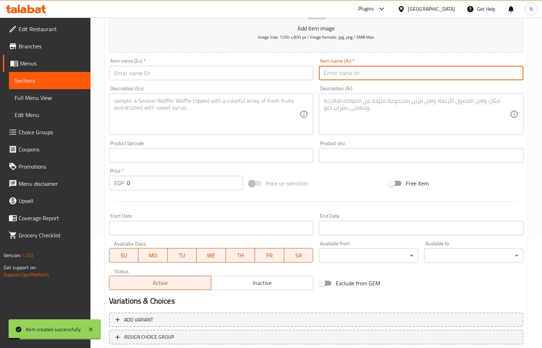
click at [344, 68] on input "text" at bounding box center [421, 73] width 205 height 14
paste input "تورته شاورما لحم 8 اشخاص (3دور) مصري"
type input "تورته شاورما لحم 8 اشخاص (3دور) مصري"
click at [143, 82] on div "Item name (En)   * Item name (En) *" at bounding box center [211, 69] width 210 height 28
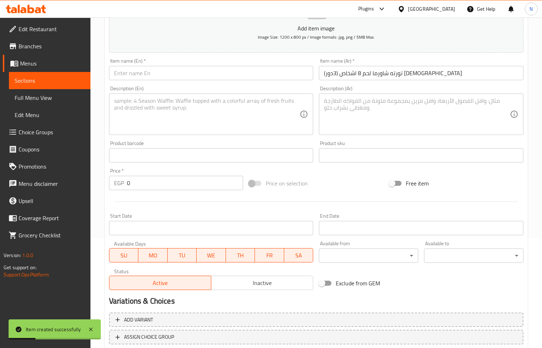
click at [144, 79] on input "text" at bounding box center [211, 73] width 205 height 14
paste input "Egyptian meat shawarma cake for 8 people (3 layers)"
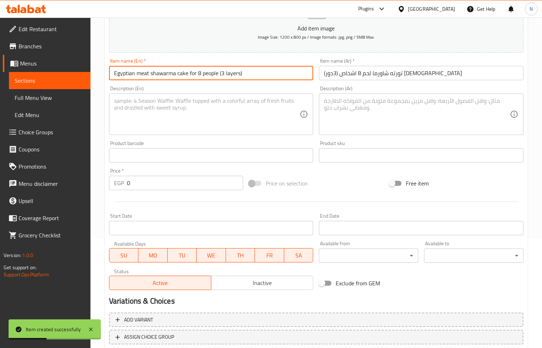
type input "Egyptian meat shawarma cake for 8 people (3 layers)"
click at [385, 103] on textarea at bounding box center [417, 114] width 186 height 34
paste textarea "40قطعه /بما يساوي 8وجبات عربي مع بطاطا وكلوسلو وطحينه وسلطه مشوية"
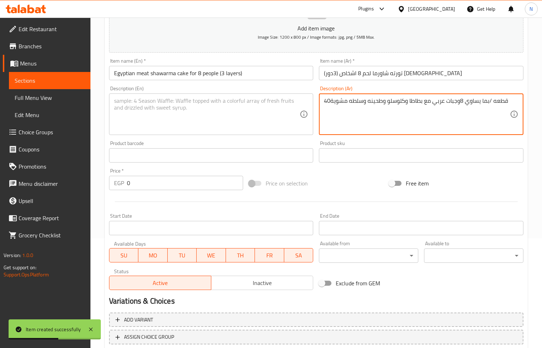
type textarea "40قطعه /بما يساوي 8وجبات عربي مع بطاطا وكلوسلو وطحينه وسلطه مشوية"
click at [153, 109] on textarea at bounding box center [207, 114] width 186 height 34
paste textarea "40 pieces / equal to 8 Arabic meals with potatoes, coleslaw, tahini and grilled…"
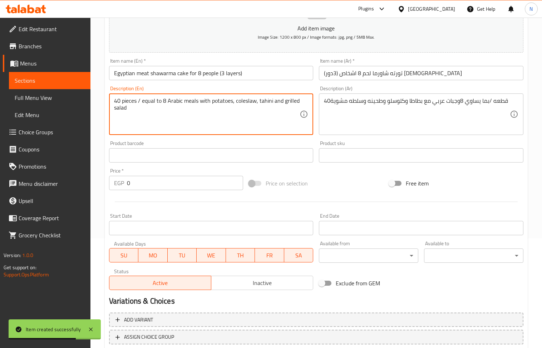
type textarea "40 pieces / equal to 8 Arabic meals with potatoes, coleslaw, tahini and grilled…"
click at [158, 181] on input "0" at bounding box center [185, 183] width 117 height 14
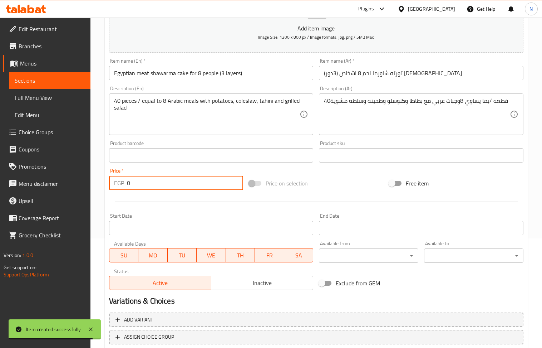
click at [158, 181] on input "0" at bounding box center [185, 183] width 117 height 14
paste input "2178"
type input "2178"
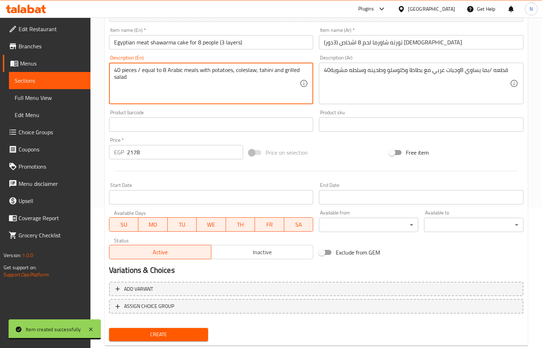
scroll to position [157, 0]
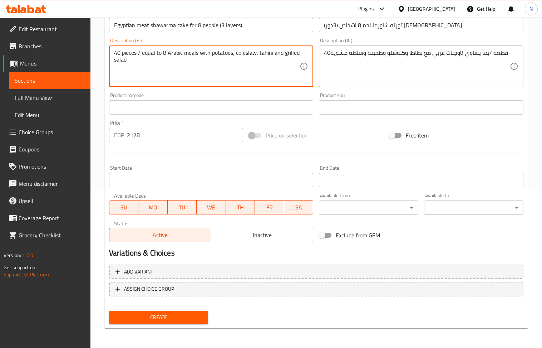
click at [150, 318] on span "Create" at bounding box center [159, 317] width 88 height 9
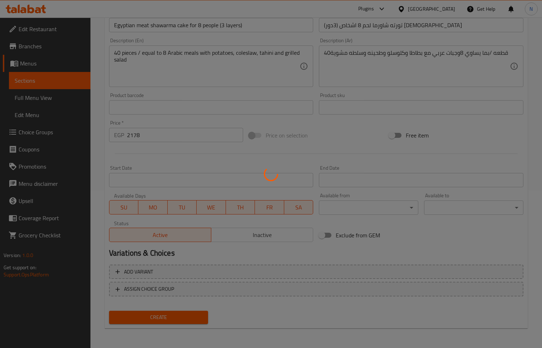
type input "0"
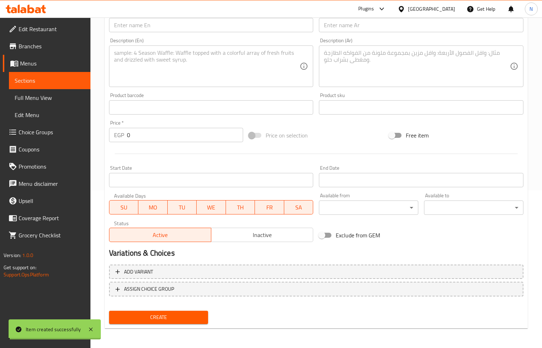
scroll to position [0, 0]
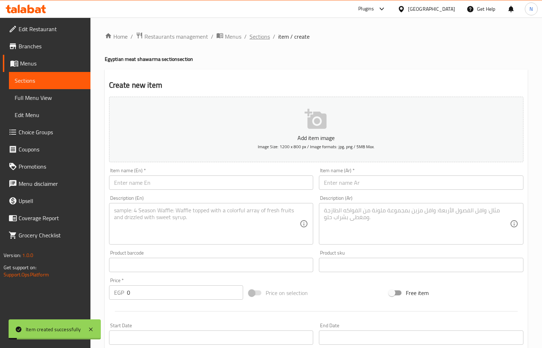
click at [262, 39] on span "Sections" at bounding box center [260, 36] width 20 height 9
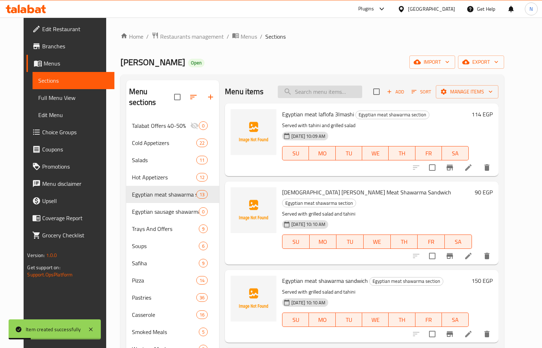
click at [322, 93] on input "search" at bounding box center [320, 91] width 84 height 13
type input "ؤ"
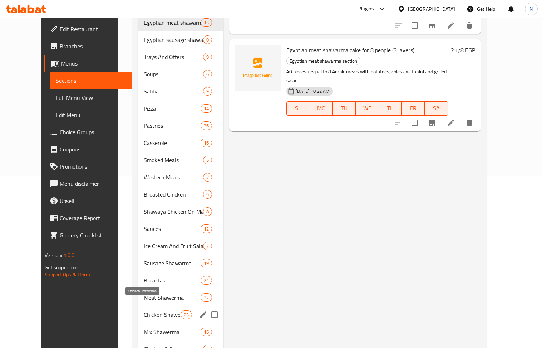
scroll to position [191, 0]
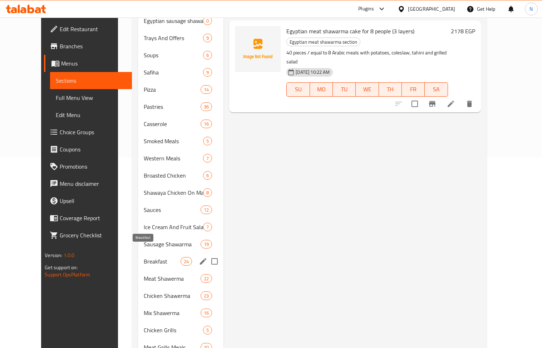
type input "cake"
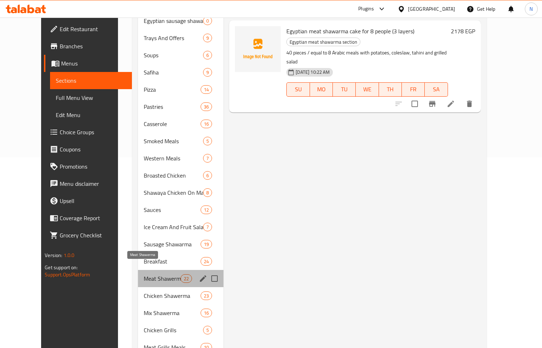
click at [156, 274] on span "Meat Shawerma" at bounding box center [162, 278] width 37 height 9
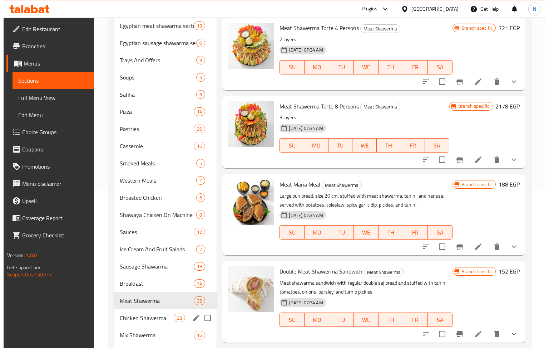
scroll to position [127, 0]
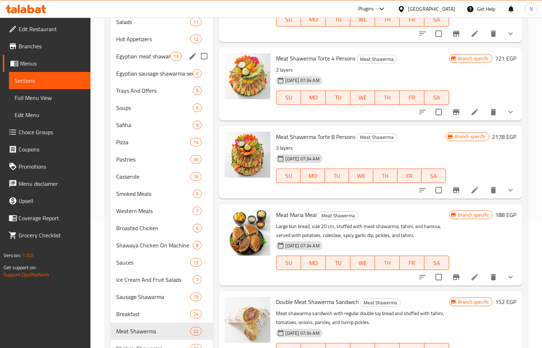
click at [196, 55] on icon "edit" at bounding box center [192, 56] width 9 height 9
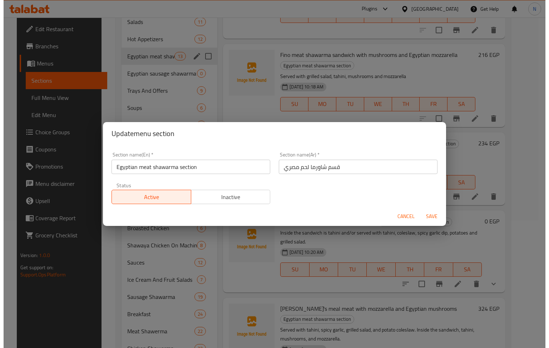
scroll to position [468, 0]
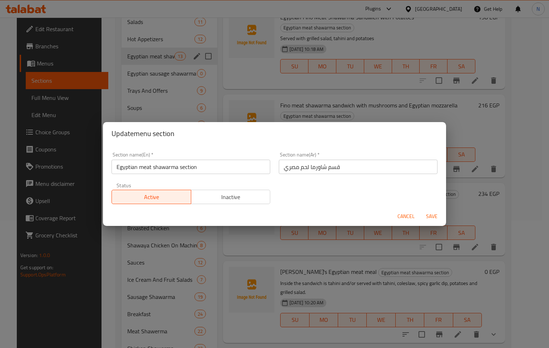
click at [220, 192] on span "Inactive" at bounding box center [231, 197] width 74 height 10
click at [428, 215] on span "Save" at bounding box center [431, 216] width 17 height 9
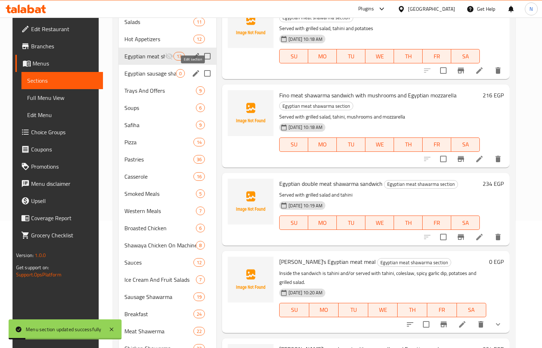
click at [193, 72] on icon "edit" at bounding box center [196, 73] width 6 height 6
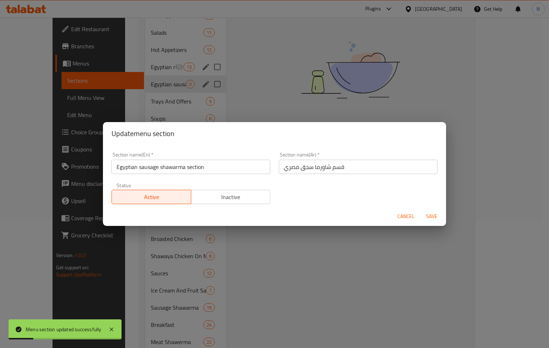
click at [243, 192] on span "Inactive" at bounding box center [231, 197] width 74 height 10
click at [433, 212] on span "Save" at bounding box center [431, 216] width 17 height 9
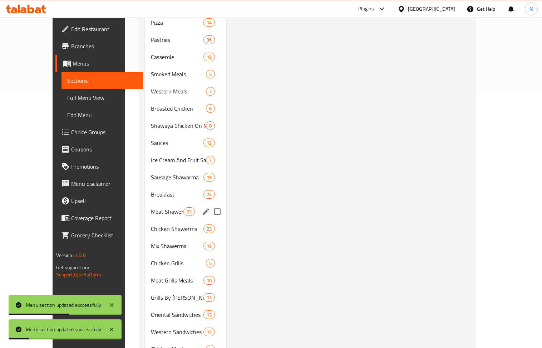
scroll to position [270, 0]
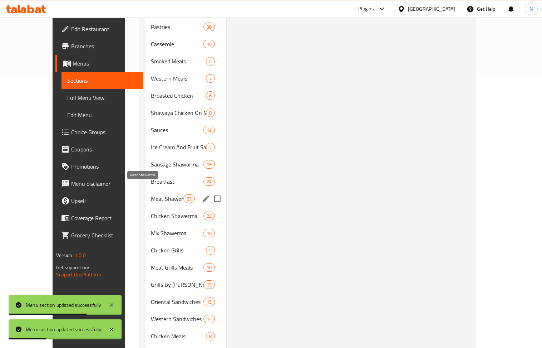
click at [156, 194] on span "Meat Shawerma" at bounding box center [167, 198] width 32 height 9
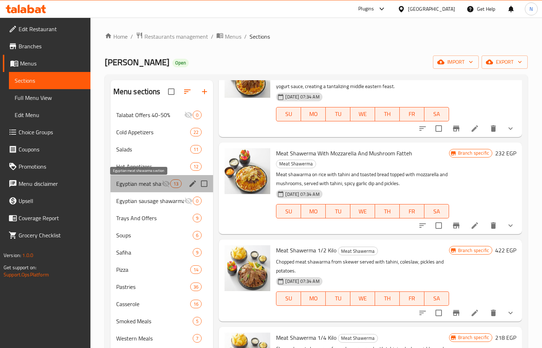
click at [146, 184] on span "Egyptian meat shawarma section" at bounding box center [139, 183] width 46 height 9
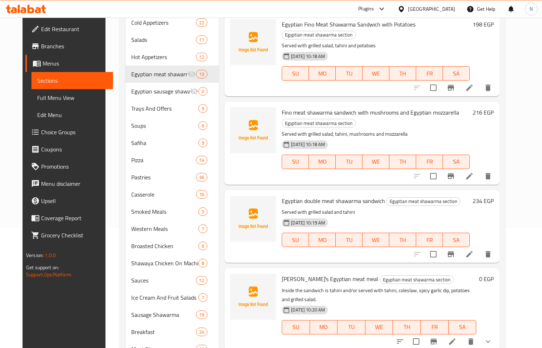
scroll to position [365, 0]
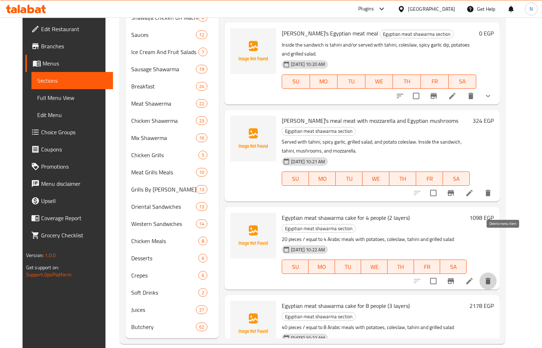
click at [491, 278] on icon "delete" at bounding box center [488, 281] width 5 height 6
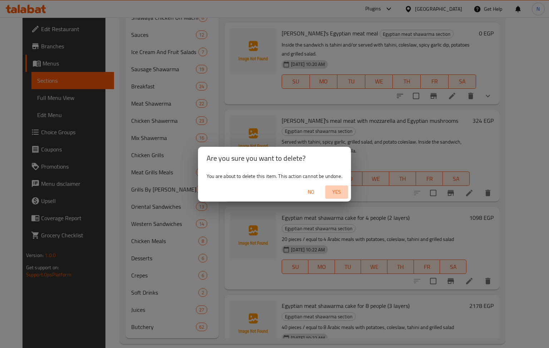
click at [337, 188] on span "Yes" at bounding box center [336, 191] width 17 height 9
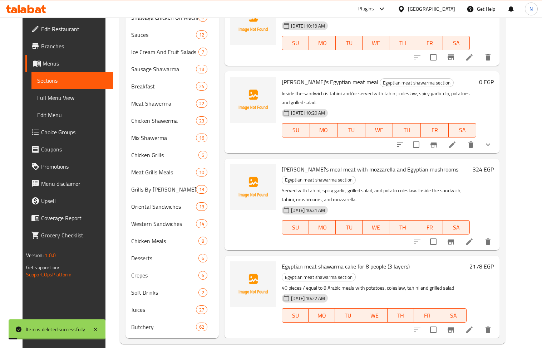
scroll to position [391, 0]
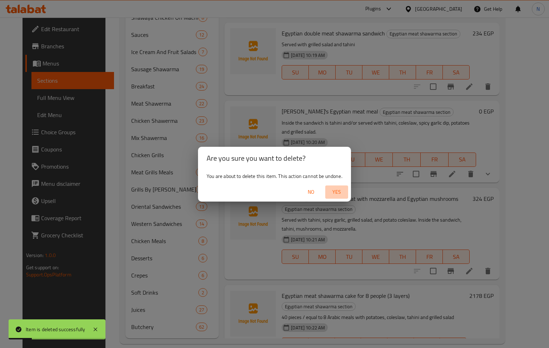
click at [341, 192] on span "Yes" at bounding box center [336, 191] width 17 height 9
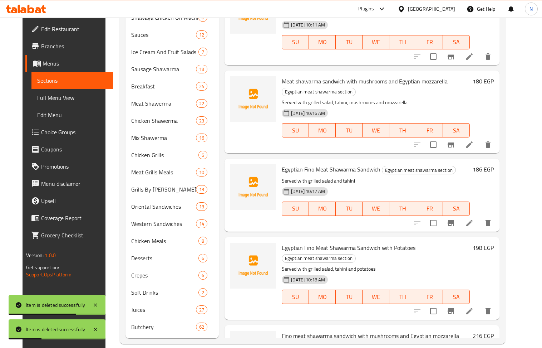
scroll to position [222, 0]
